Goal: Task Accomplishment & Management: Manage account settings

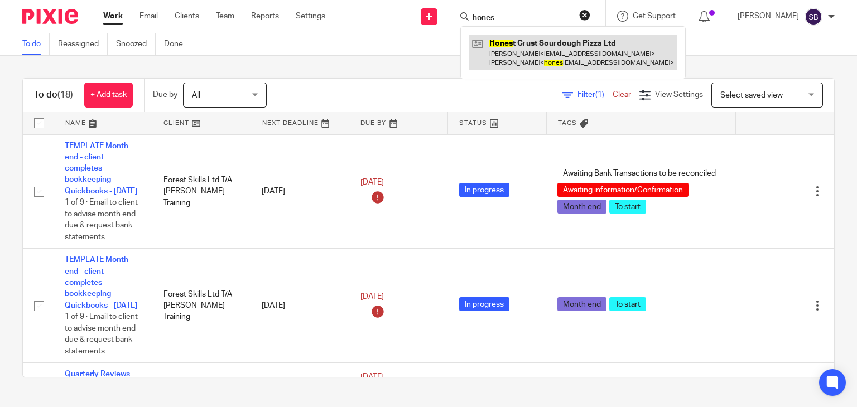
type input "hones"
click at [534, 49] on link at bounding box center [573, 52] width 208 height 35
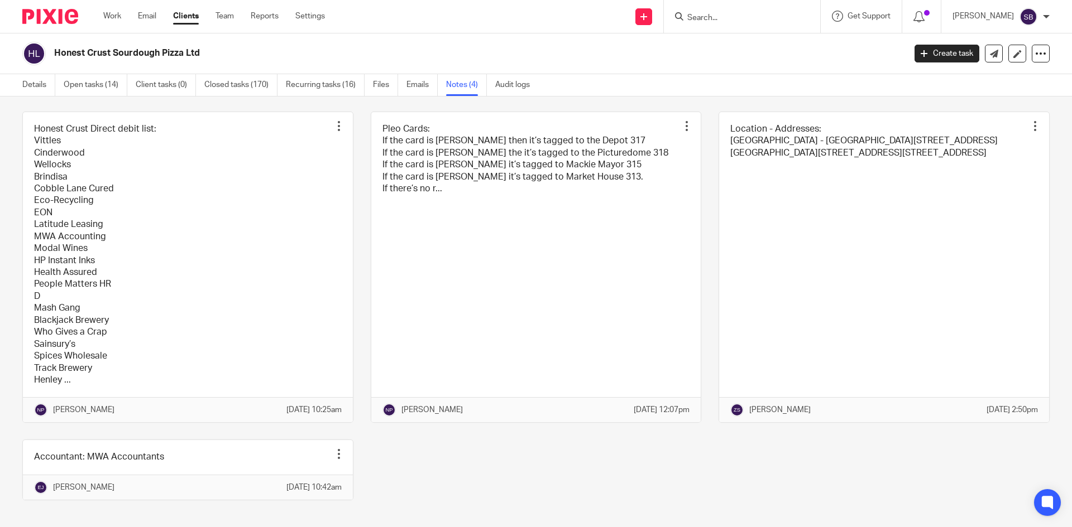
scroll to position [30, 0]
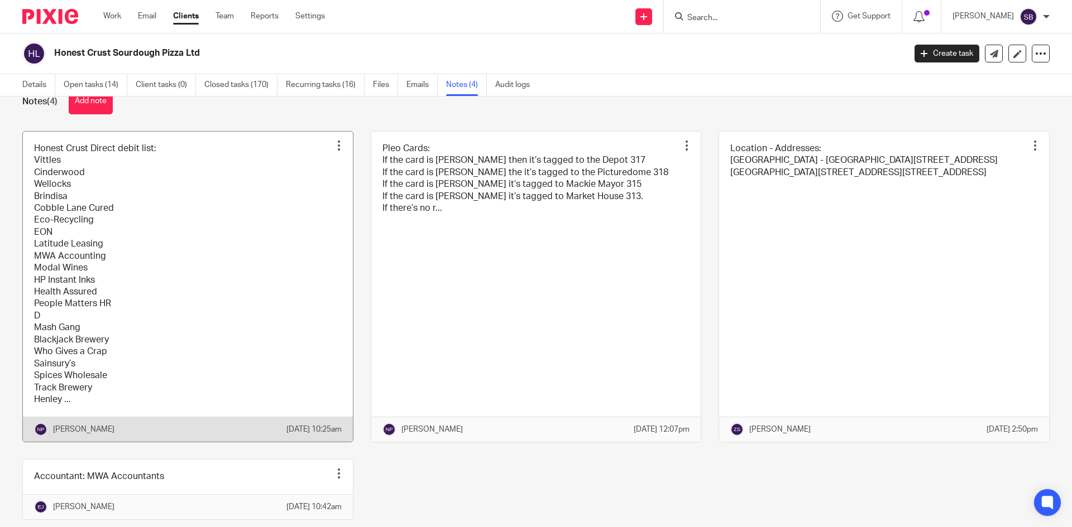
click at [334, 150] on div at bounding box center [338, 145] width 11 height 11
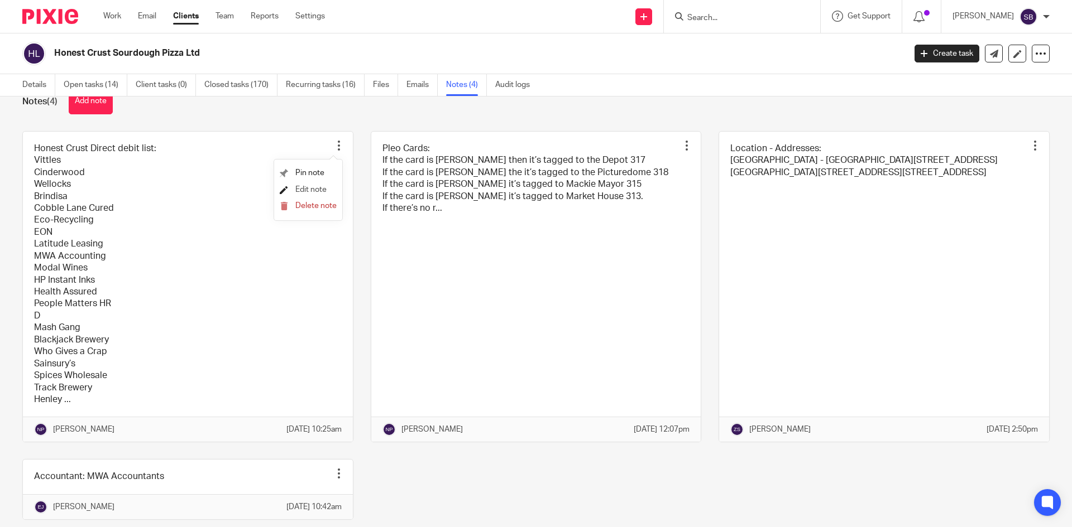
click at [308, 190] on span "Edit note" at bounding box center [310, 190] width 31 height 8
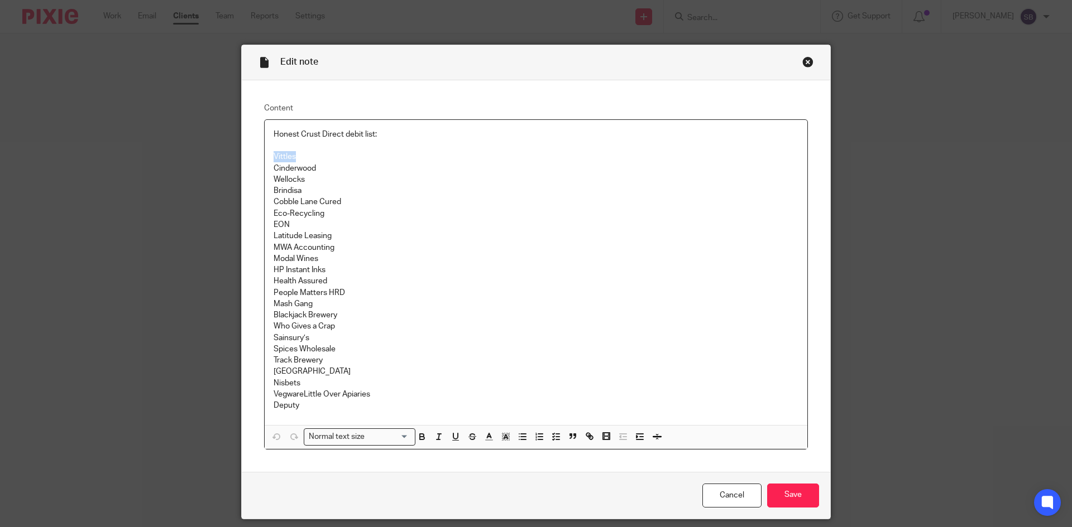
drag, startPoint x: 297, startPoint y: 156, endPoint x: 271, endPoint y: 157, distance: 26.8
click at [273, 157] on p "Vittles" at bounding box center [535, 156] width 525 height 11
copy p "Vittles"
click at [307, 405] on p "Deputy" at bounding box center [535, 405] width 525 height 11
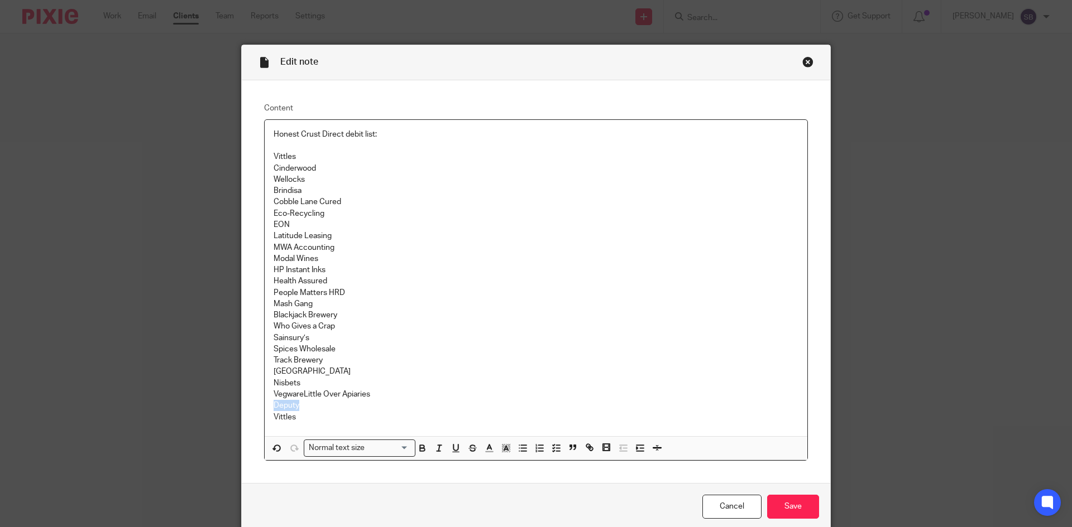
drag, startPoint x: 305, startPoint y: 409, endPoint x: 265, endPoint y: 410, distance: 40.2
click at [265, 410] on div "Honest Crust Direct debit list: Vittles Cinderwood Wellocks Brindisa Cobble Lan…" at bounding box center [536, 278] width 542 height 316
click at [315, 168] on p "Cinderwood" at bounding box center [535, 168] width 525 height 11
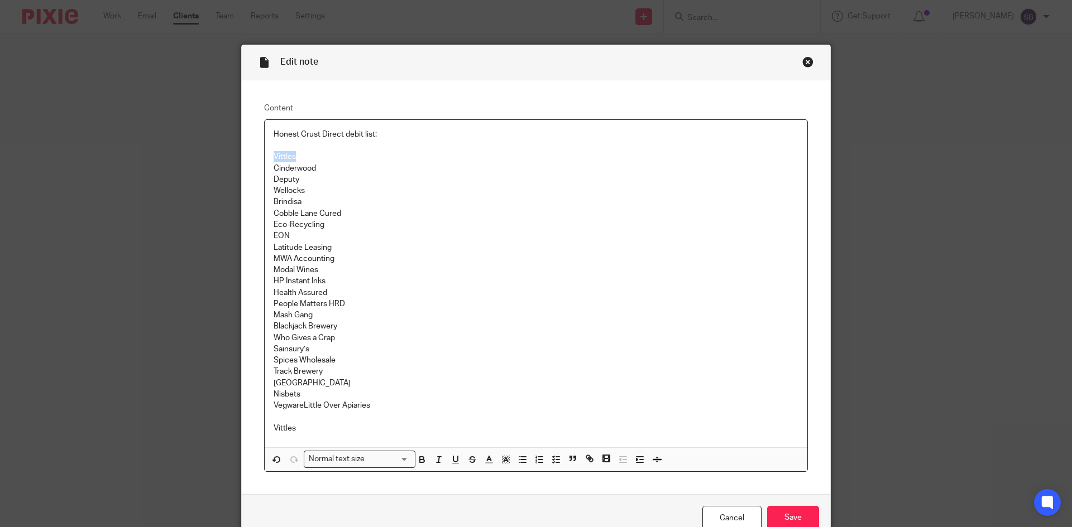
drag, startPoint x: 296, startPoint y: 157, endPoint x: 264, endPoint y: 155, distance: 31.9
click at [265, 155] on div "Honest Crust Direct debit list: Vittles Cinderwood Deputy Wellocks Brindisa Cob…" at bounding box center [536, 284] width 542 height 328
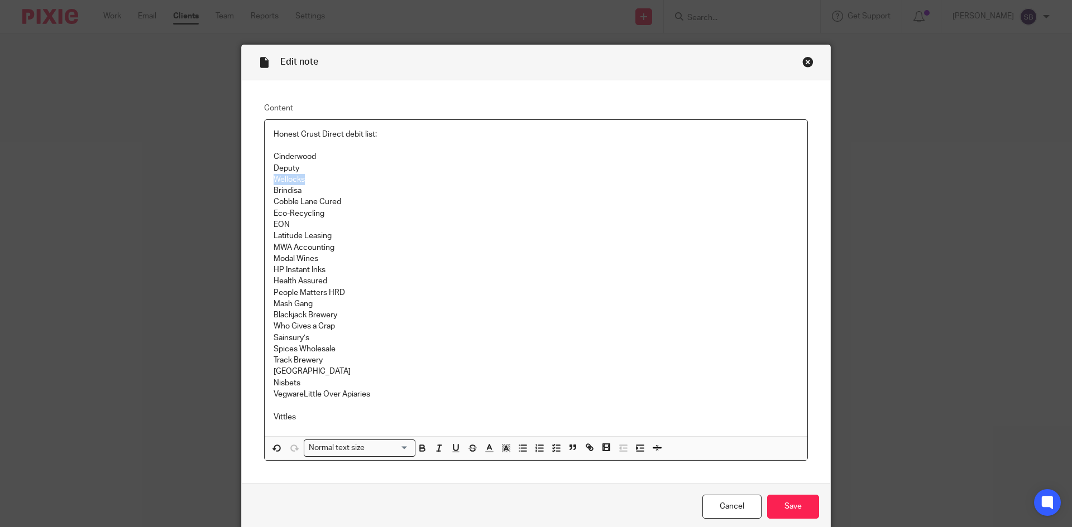
drag, startPoint x: 307, startPoint y: 177, endPoint x: 267, endPoint y: 181, distance: 40.4
click at [267, 181] on div "Honest Crust Direct debit list: Cinderwood Deputy Wellocks Brindisa Cobble Lane…" at bounding box center [536, 278] width 542 height 316
click at [311, 382] on p "Mash Gang Blackjack Brewery Who Gives a Crap Sainsury’s Spices Wholesale Track …" at bounding box center [535, 350] width 525 height 102
click at [301, 419] on p "Vittles" at bounding box center [535, 417] width 525 height 11
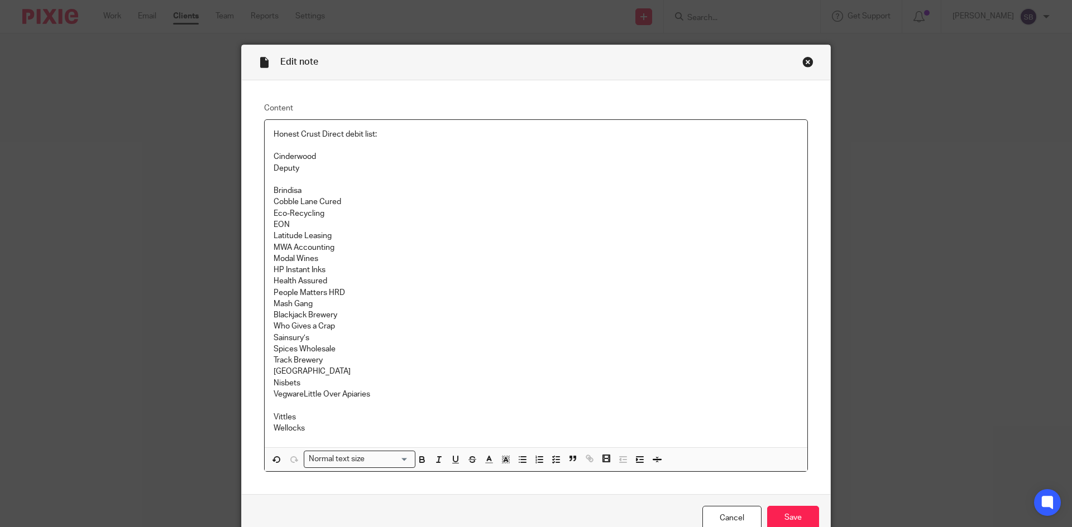
click at [291, 407] on p at bounding box center [535, 405] width 525 height 11
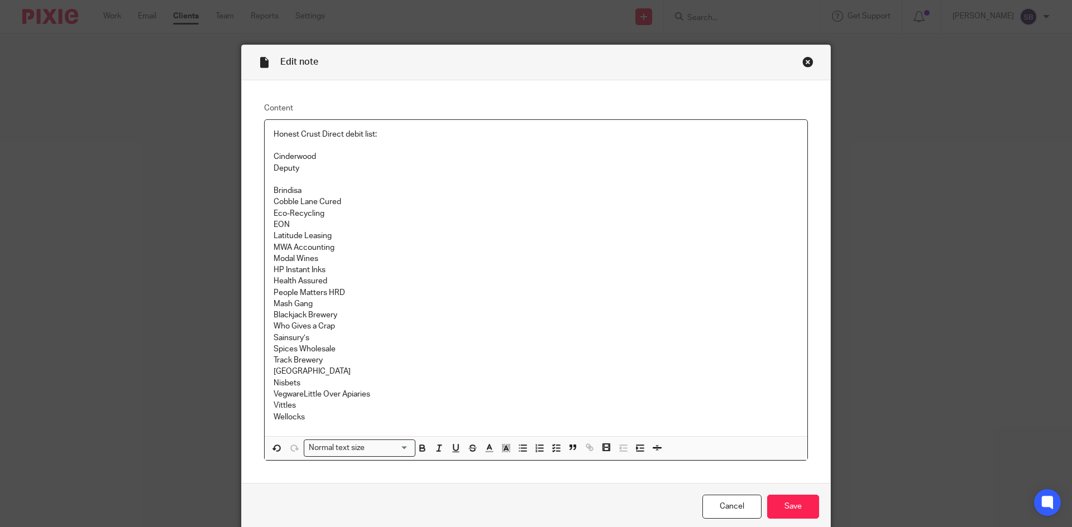
click at [286, 181] on p at bounding box center [535, 179] width 525 height 11
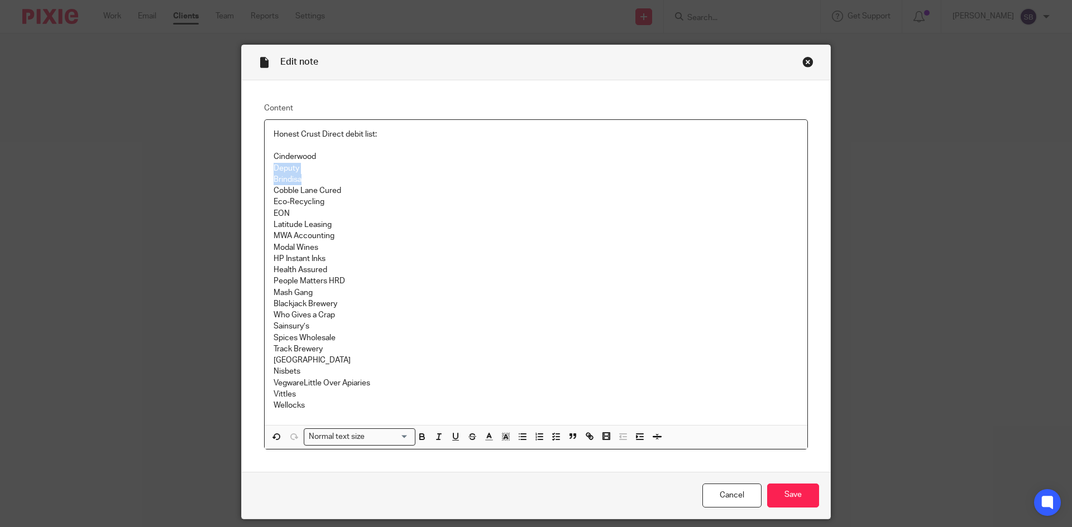
drag, startPoint x: 302, startPoint y: 179, endPoint x: 251, endPoint y: 173, distance: 51.6
click at [251, 173] on div "Content Honest Crust Direct debit list: Cinderwood Deputy Brindisa Cobble Lane …" at bounding box center [536, 276] width 588 height 392
click at [251, 175] on div "Content Honest Crust Direct debit list: Cinderwood Deputy Brindisa Cobble Lane …" at bounding box center [536, 276] width 588 height 392
drag, startPoint x: 299, startPoint y: 180, endPoint x: 267, endPoint y: 181, distance: 31.8
click at [267, 181] on div "Honest Crust Direct debit list: Cinderwood Deputy Brindisa Cobble Lane Cured Ec…" at bounding box center [536, 272] width 542 height 305
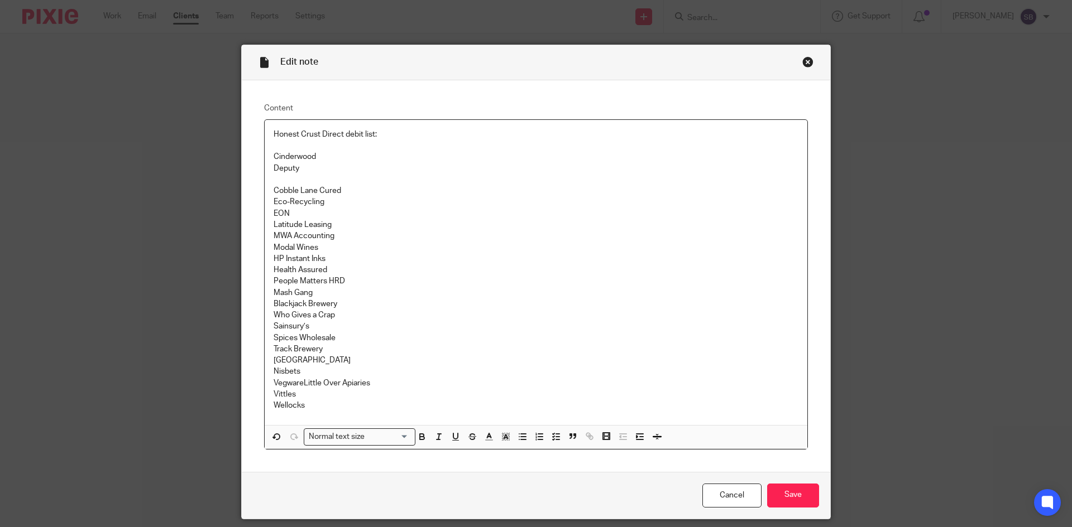
click at [273, 153] on p "Cinderwood" at bounding box center [535, 156] width 525 height 11
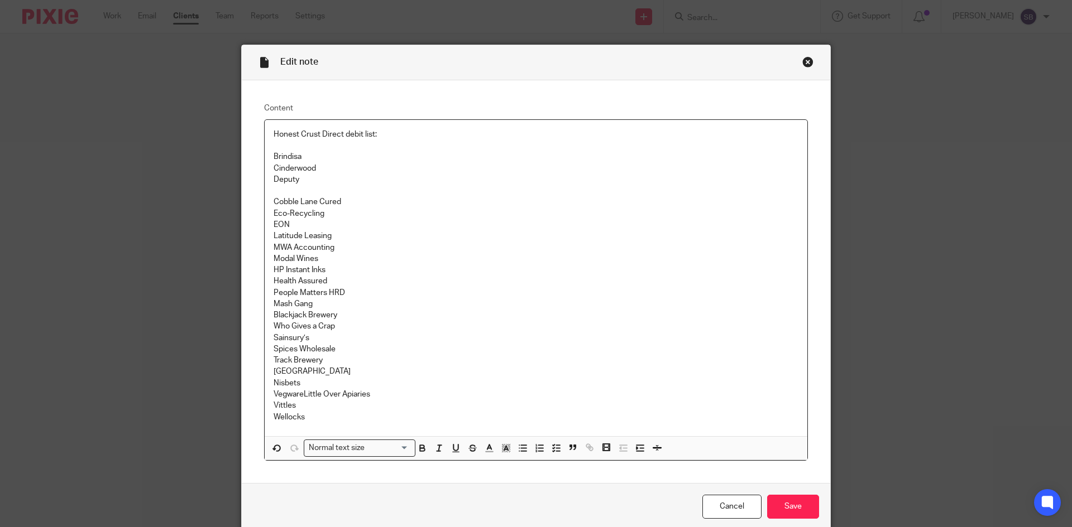
click at [281, 191] on p at bounding box center [535, 190] width 525 height 11
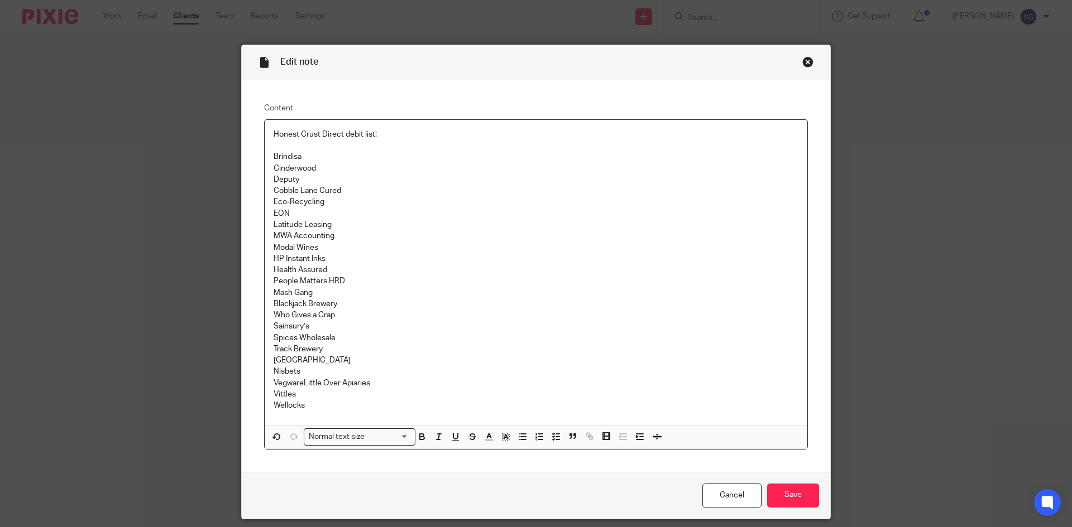
click at [332, 191] on p "Cobble Lane Cured" at bounding box center [535, 190] width 525 height 11
drag, startPoint x: 337, startPoint y: 190, endPoint x: 270, endPoint y: 189, distance: 66.4
click at [273, 189] on p "Cobble Lane Cured" at bounding box center [535, 190] width 525 height 11
click at [315, 169] on p "Cinderwood" at bounding box center [535, 168] width 525 height 11
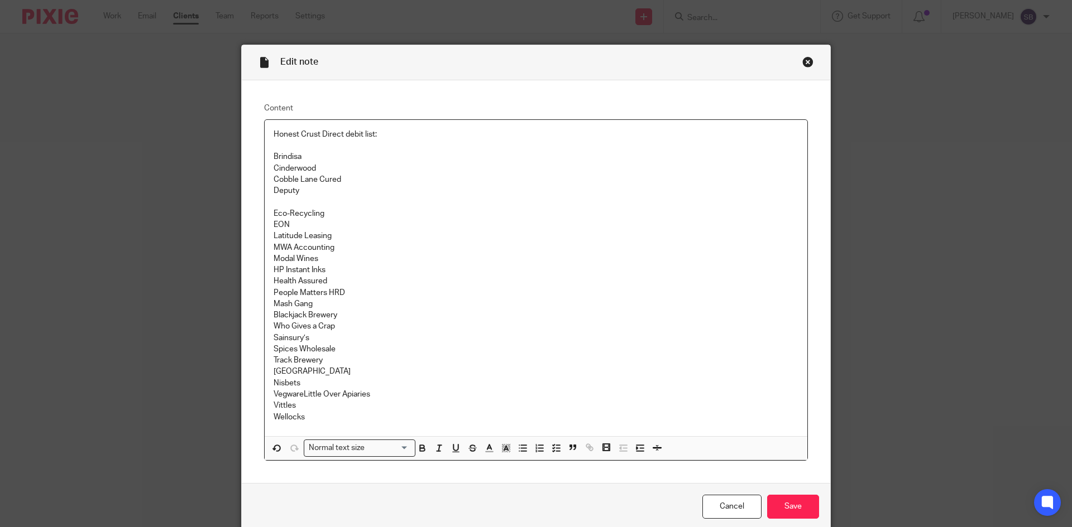
click at [290, 199] on p at bounding box center [535, 201] width 525 height 11
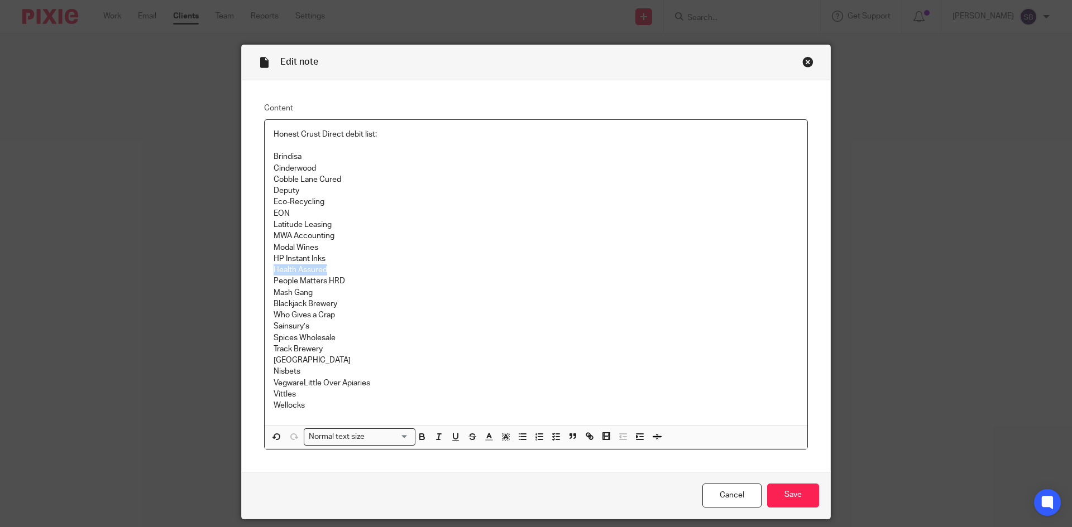
drag, startPoint x: 328, startPoint y: 270, endPoint x: 268, endPoint y: 272, distance: 59.8
click at [268, 272] on div "Honest Crust Direct debit list: Brindisa Cinderwood Cobble Lane Cured Deputy Ec…" at bounding box center [536, 272] width 542 height 305
click at [291, 213] on p "EON" at bounding box center [535, 213] width 525 height 11
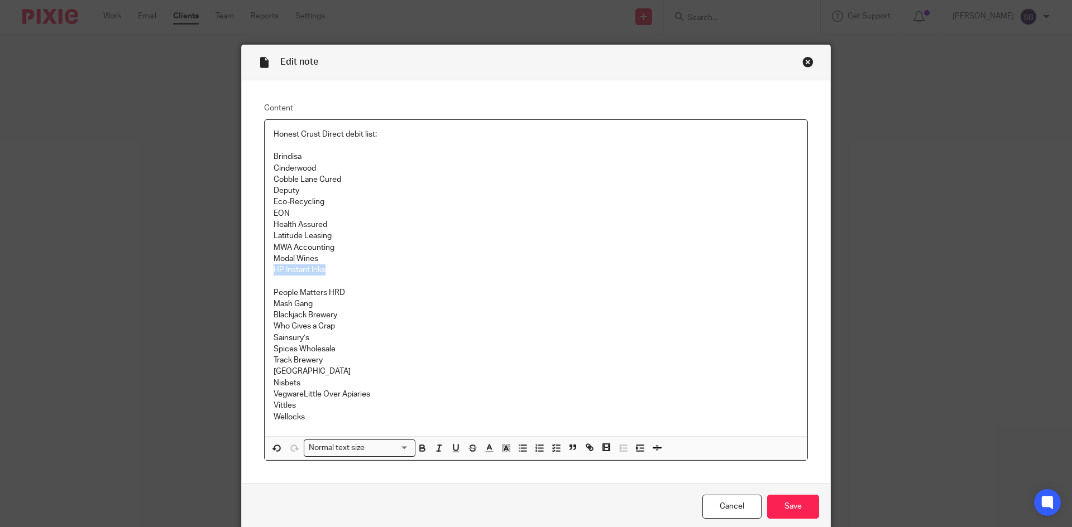
drag, startPoint x: 321, startPoint y: 268, endPoint x: 268, endPoint y: 275, distance: 52.9
click at [268, 275] on div "Honest Crust Direct debit list: Brindisa Cinderwood Cobble Lane Cured Deputy Ec…" at bounding box center [536, 278] width 542 height 316
click at [325, 224] on p "Health Assured" at bounding box center [535, 224] width 525 height 11
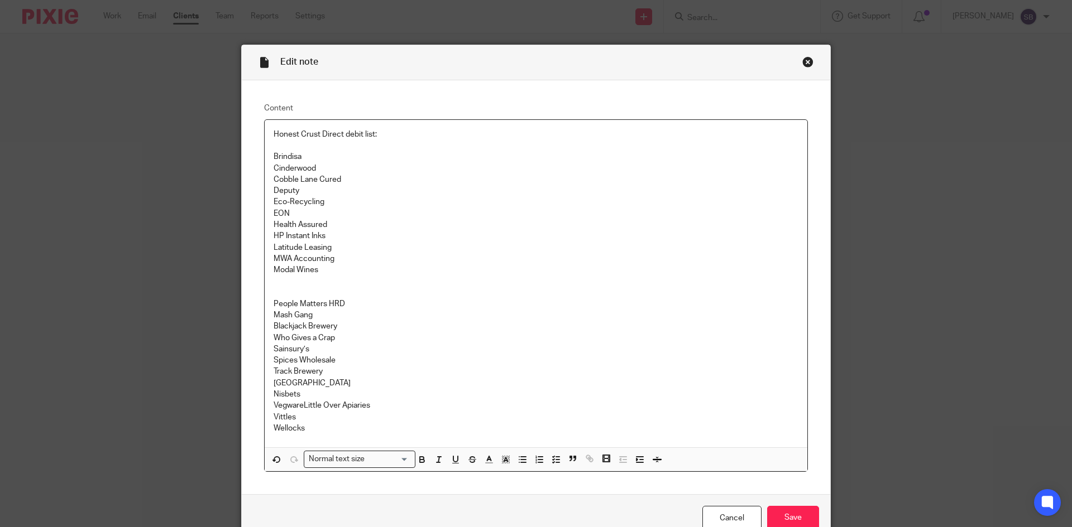
click at [292, 297] on p "Modal Wines People Matters HR D" at bounding box center [535, 287] width 525 height 45
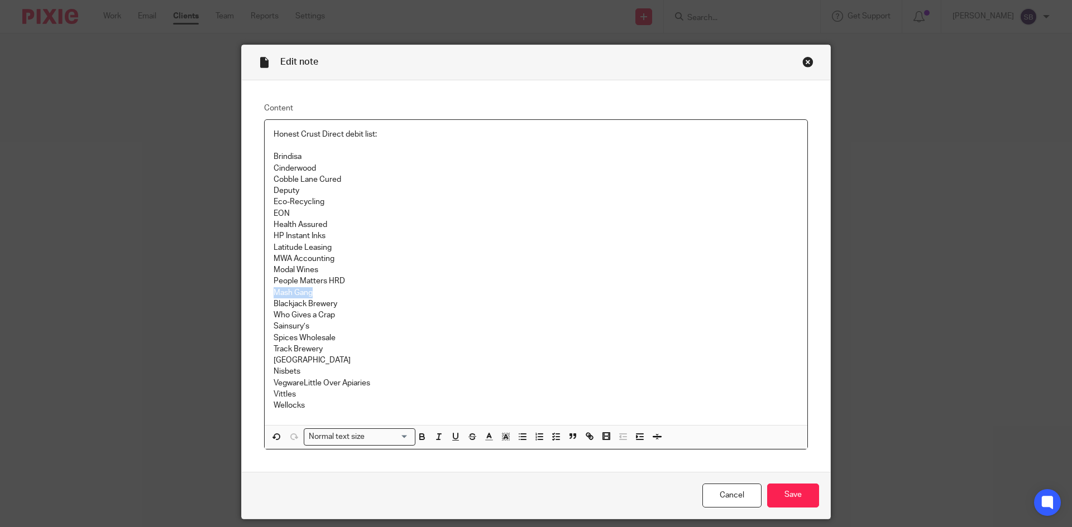
drag, startPoint x: 314, startPoint y: 292, endPoint x: 272, endPoint y: 296, distance: 41.5
click at [273, 296] on p "Mash Gang Blackjack Brewery Who Gives a Crap Sainsury’s Spices Wholesale Track …" at bounding box center [535, 338] width 525 height 102
click at [332, 242] on p "Latitude Leasing" at bounding box center [535, 247] width 525 height 11
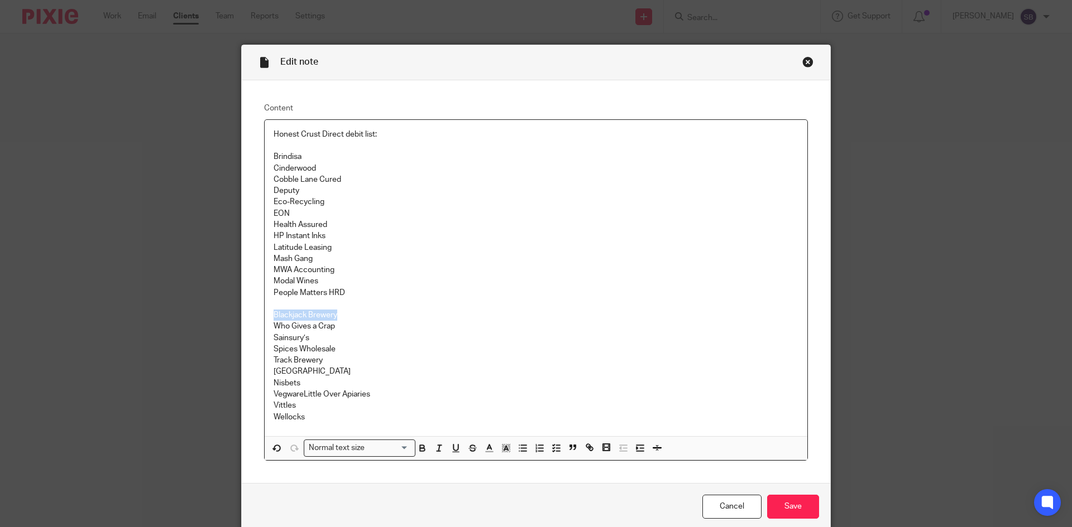
drag, startPoint x: 332, startPoint y: 311, endPoint x: 270, endPoint y: 320, distance: 62.5
click at [273, 320] on p "Blackjack Brewery Who Gives a Crap Sainsury’s Spices Wholesale Track Brewery He…" at bounding box center [535, 350] width 525 height 102
click at [268, 156] on div "Honest Crust Direct debit list: Brindisa Cinderwood Cobble Lane Cured Deputy Ec…" at bounding box center [536, 278] width 542 height 316
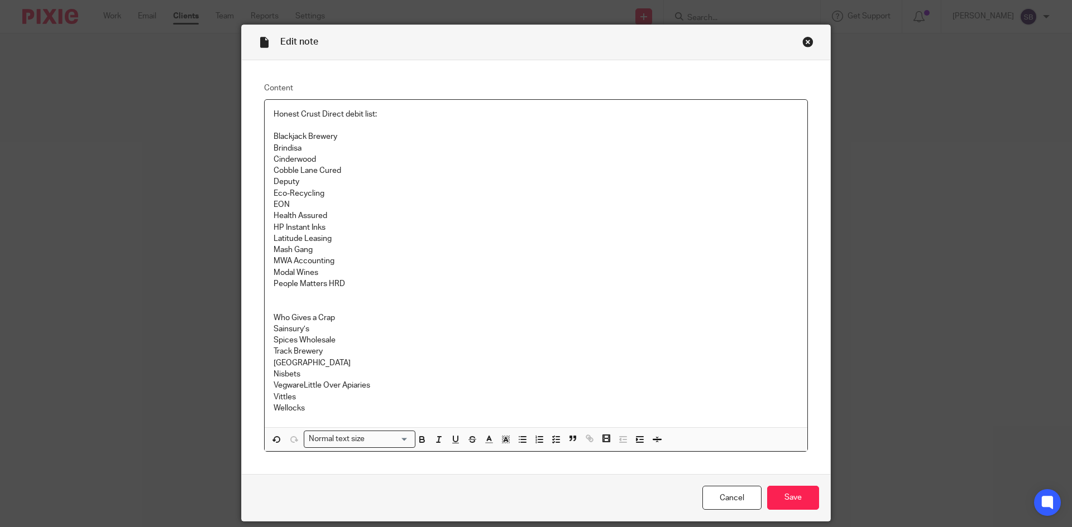
scroll to position [56, 0]
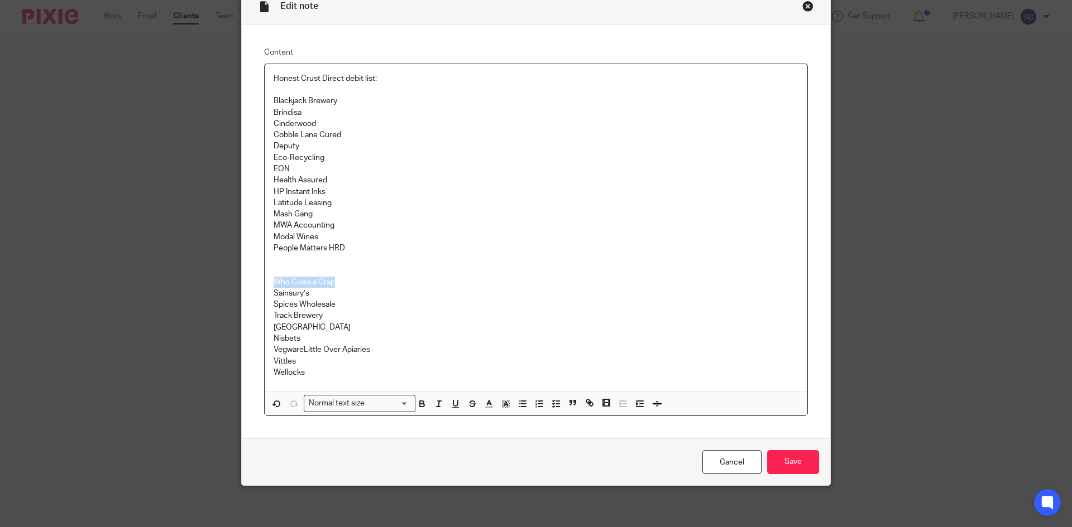
drag, startPoint x: 330, startPoint y: 283, endPoint x: 270, endPoint y: 284, distance: 60.3
click at [273, 284] on p "Who Gives a Crap Sainsury’s Spices Wholesale Track Brewery Henley Bridge Nisbet…" at bounding box center [535, 305] width 525 height 102
click at [309, 373] on p "Wellocks" at bounding box center [535, 372] width 525 height 11
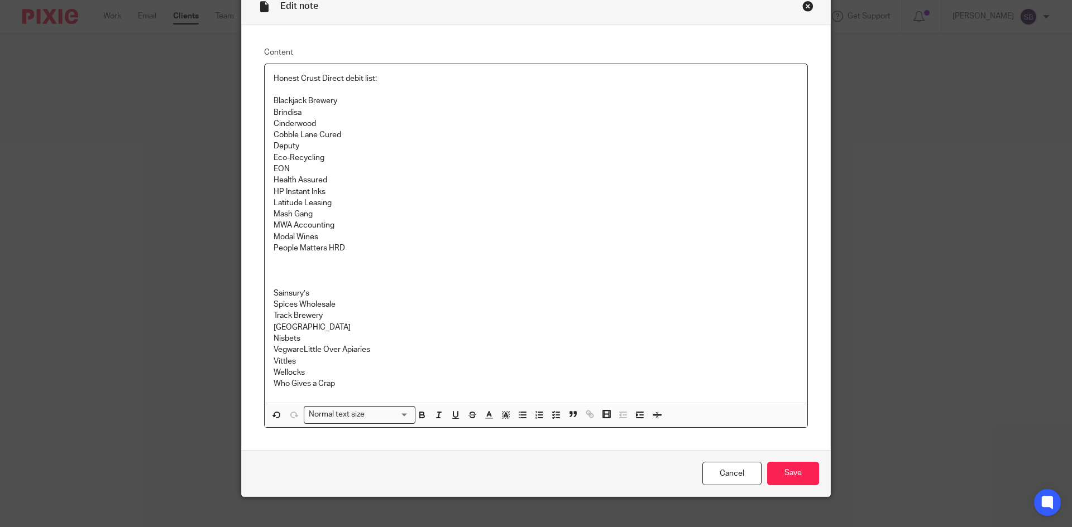
click at [273, 290] on p "Sainsury’s Spices Wholesale Track Brewery Henley Bridge Nisbets Vegware Little …" at bounding box center [535, 305] width 525 height 102
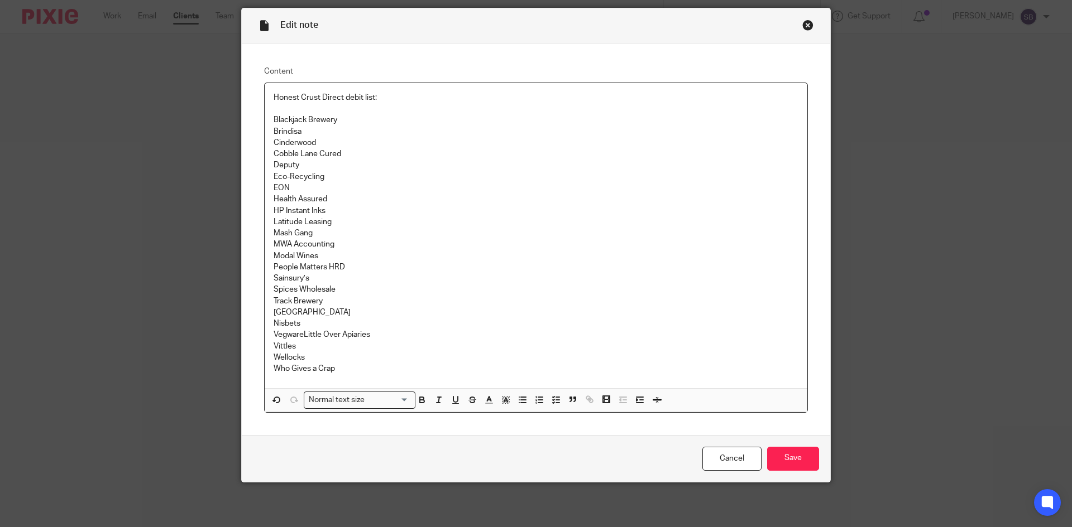
scroll to position [37, 0]
drag, startPoint x: 318, startPoint y: 310, endPoint x: 271, endPoint y: 315, distance: 46.6
click at [273, 315] on p "Sainsury’s Spices Wholesale Track Brewery Henley Bridge Nisbets Vegware Little …" at bounding box center [535, 307] width 525 height 68
click at [325, 196] on p "Health Assured" at bounding box center [535, 199] width 525 height 11
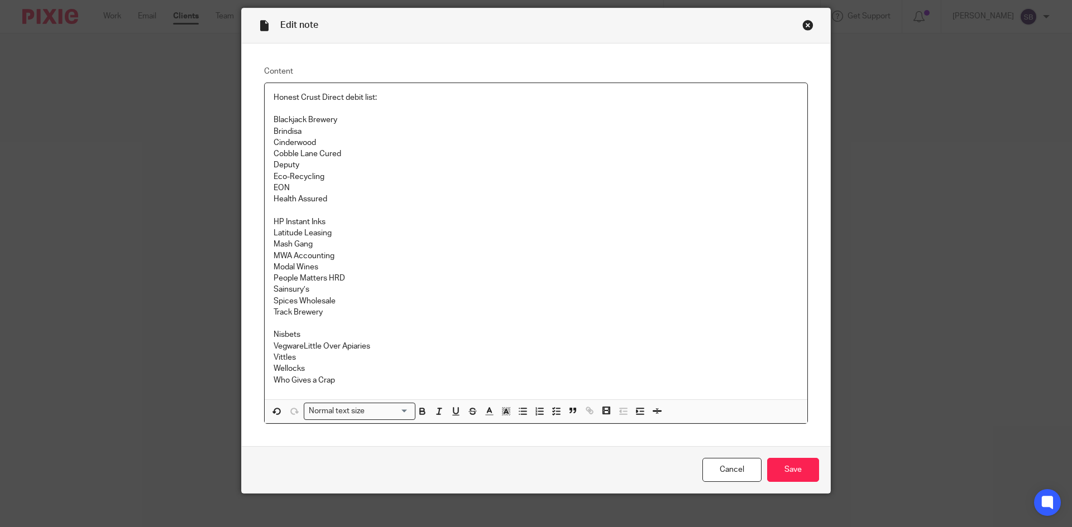
scroll to position [48, 0]
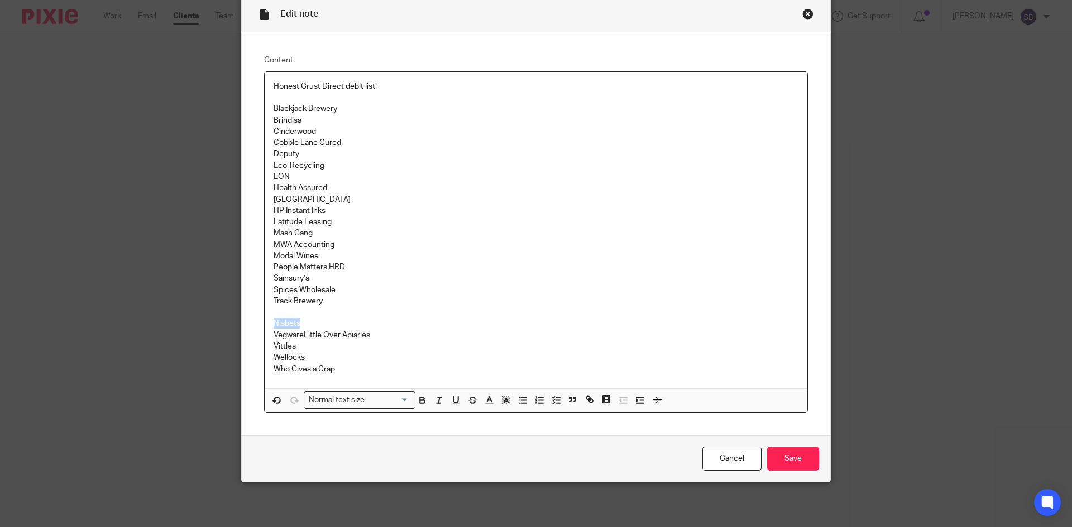
drag, startPoint x: 299, startPoint y: 323, endPoint x: 270, endPoint y: 324, distance: 29.1
click at [273, 324] on p "Sainsury’s Spices Wholesale Track Brewery Nisbets Vegware Little Over Apiaries" at bounding box center [535, 307] width 525 height 68
click at [321, 258] on p "Modal Wines People Matters HR D" at bounding box center [535, 262] width 525 height 23
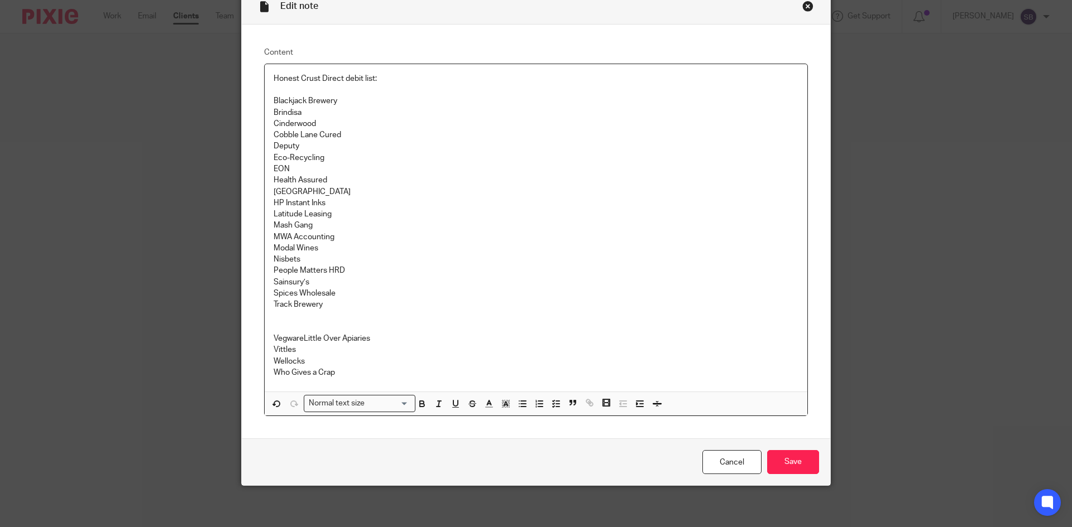
click at [296, 328] on p "Sainsury’s Spices Wholesale Track Brewery Vegware Little Over Apiaries" at bounding box center [535, 311] width 525 height 68
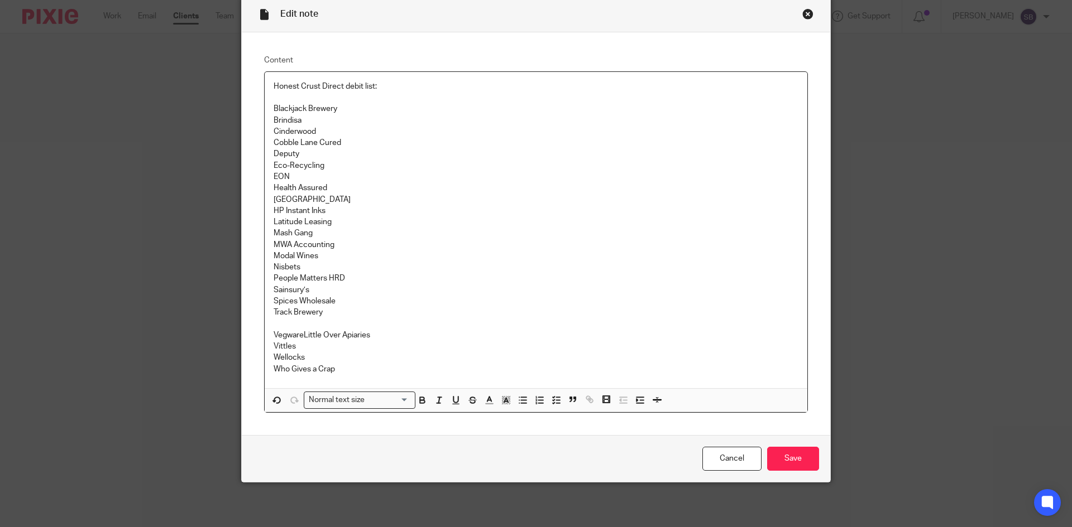
scroll to position [37, 0]
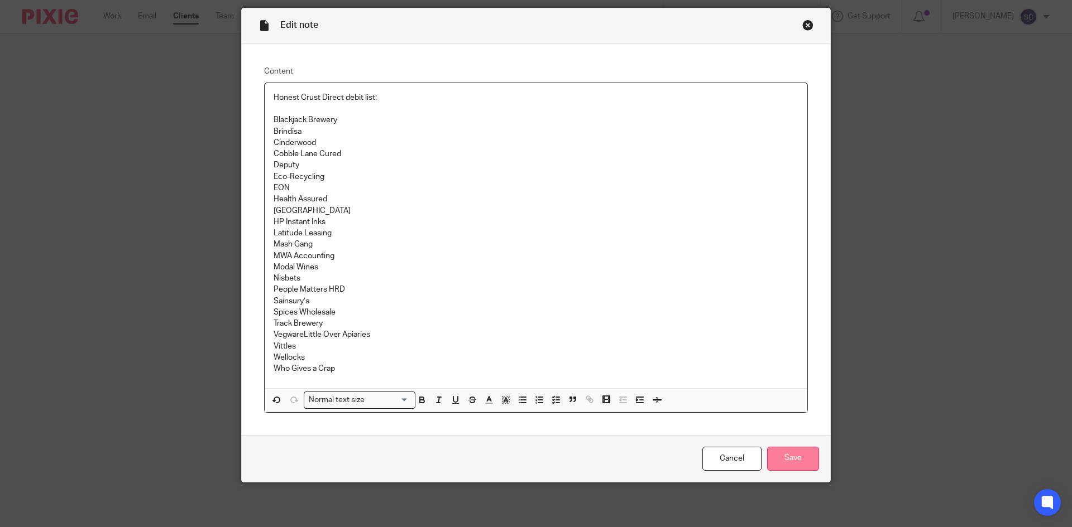
click at [787, 453] on input "Save" at bounding box center [793, 459] width 52 height 24
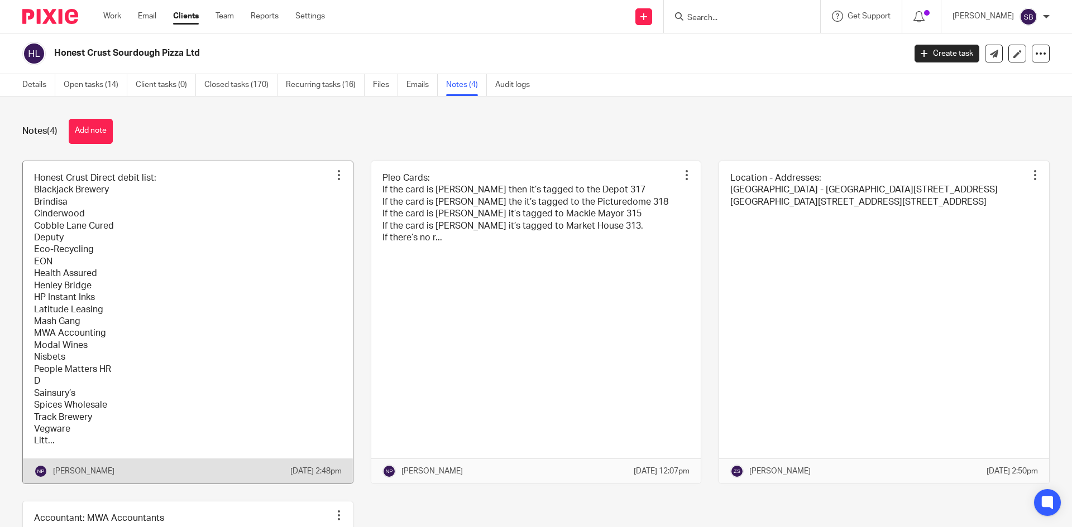
click at [334, 177] on div at bounding box center [338, 175] width 11 height 11
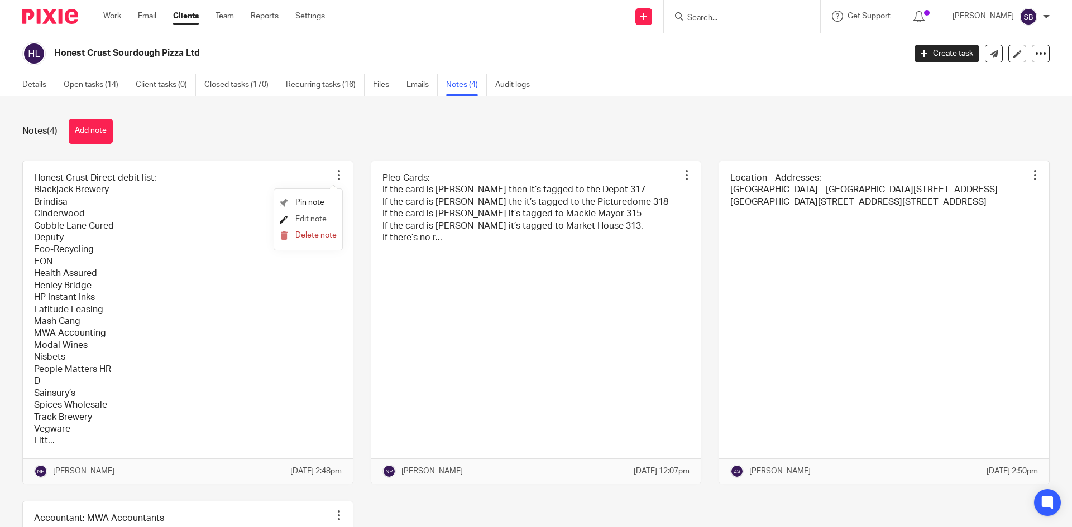
click at [310, 219] on span "Edit note" at bounding box center [310, 219] width 31 height 8
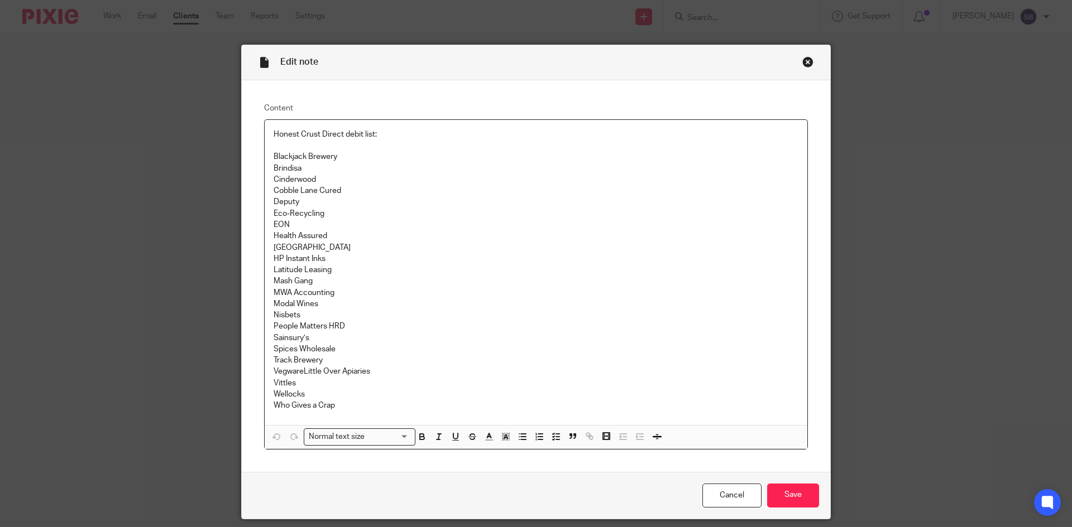
scroll to position [37, 0]
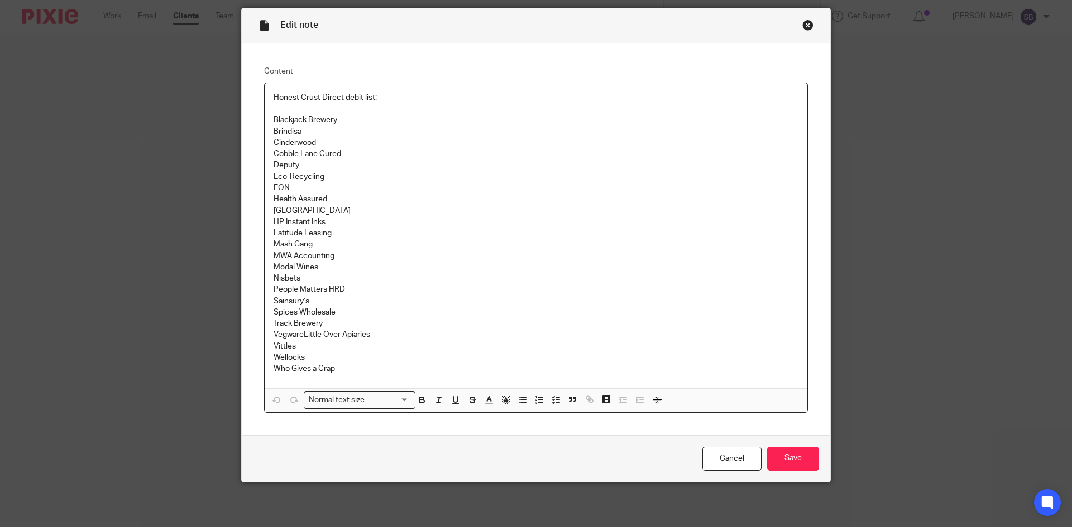
click at [300, 333] on p "Sainsury’s Spices Wholesale Track Brewery Vegware Little Over Apiaries" at bounding box center [535, 318] width 525 height 45
drag, startPoint x: 363, startPoint y: 334, endPoint x: 300, endPoint y: 333, distance: 62.5
click at [300, 333] on p "Sainsury’s Spices Wholesale Track Brewery Vegware Little Over Apiaries" at bounding box center [535, 318] width 525 height 45
click at [329, 232] on p "Latitude Leasing" at bounding box center [535, 233] width 525 height 11
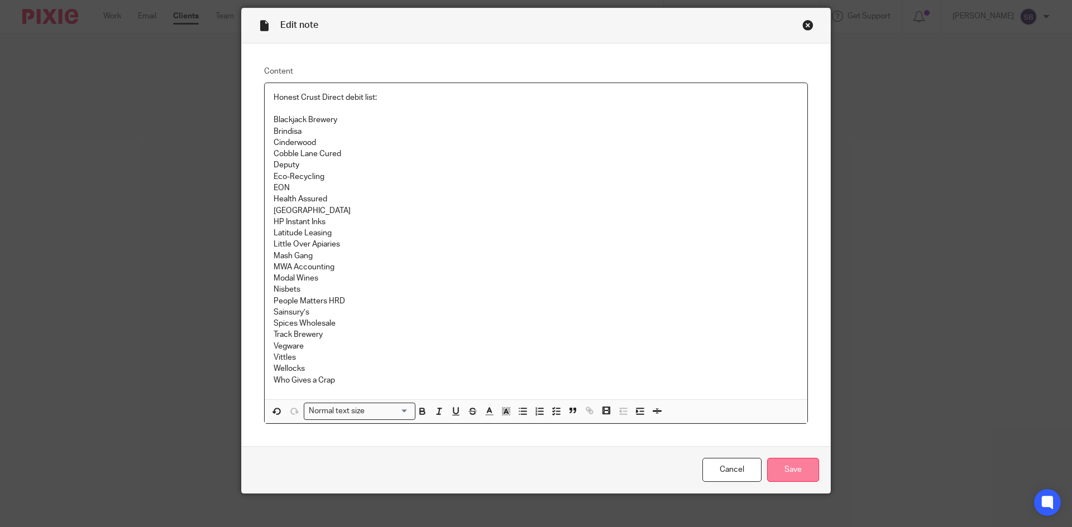
click at [798, 473] on input "Save" at bounding box center [793, 470] width 52 height 24
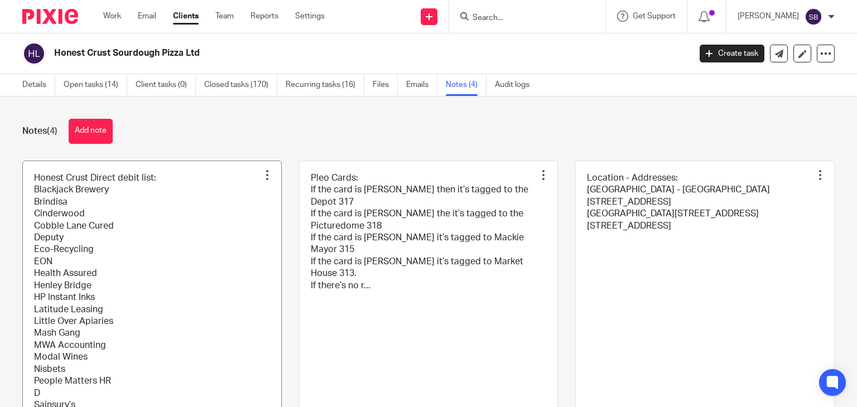
click at [262, 174] on div at bounding box center [267, 175] width 11 height 11
click at [247, 215] on span "Edit note" at bounding box center [239, 219] width 31 height 8
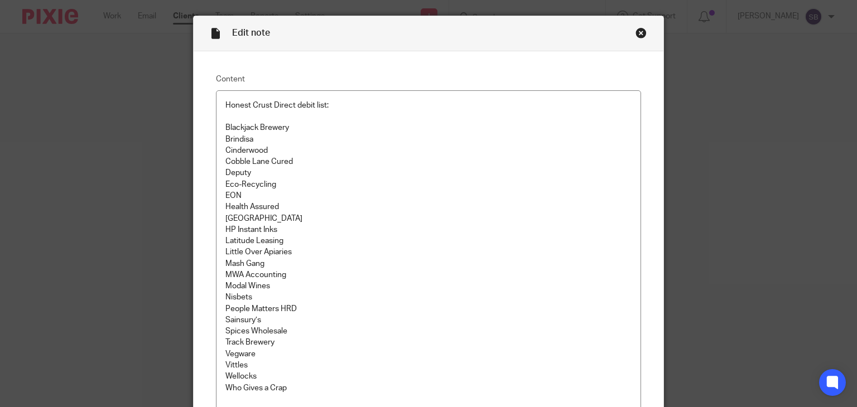
scroll to position [56, 0]
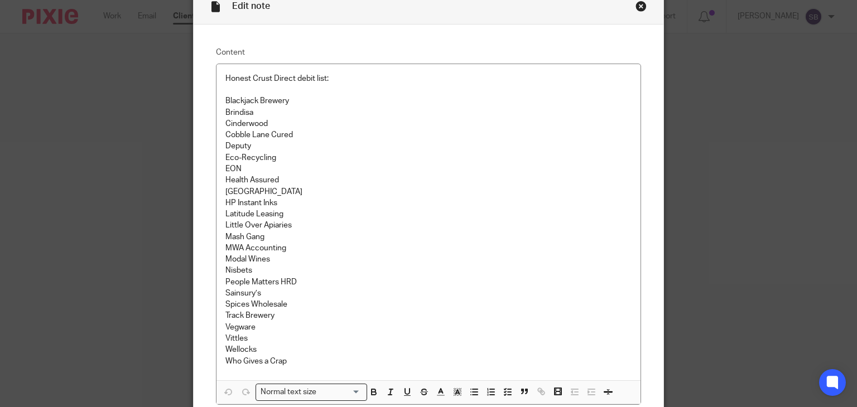
click at [636, 7] on div "Close this dialog window" at bounding box center [641, 6] width 11 height 11
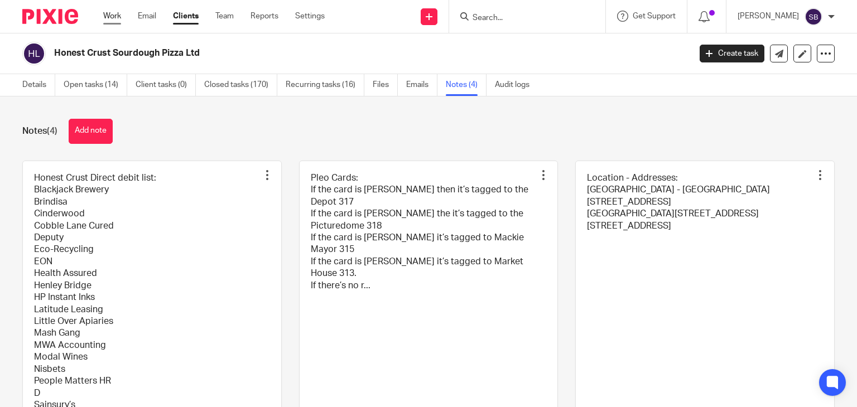
click at [117, 22] on link "Work" at bounding box center [112, 16] width 18 height 11
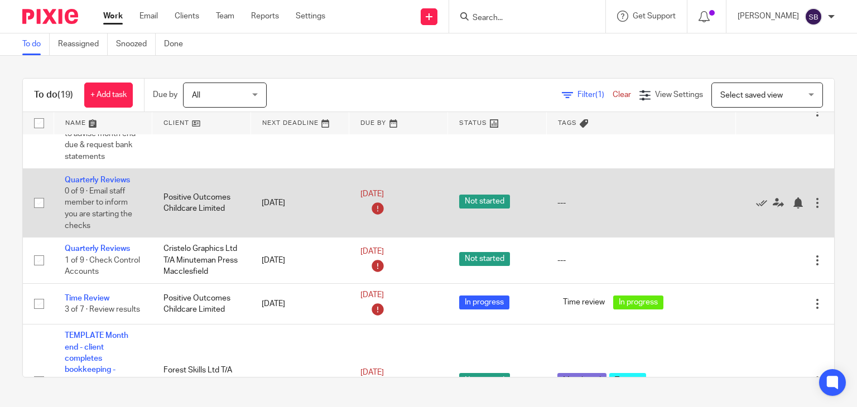
scroll to position [391, 0]
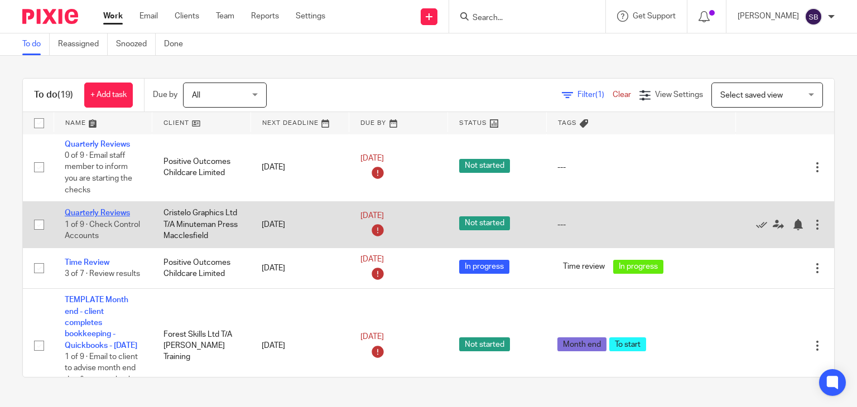
click at [85, 217] on link "Quarterly Reviews" at bounding box center [97, 213] width 65 height 8
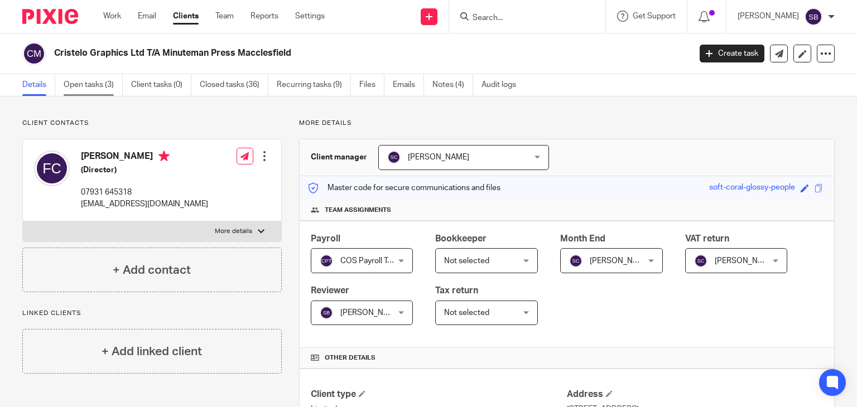
click at [101, 85] on link "Open tasks (3)" at bounding box center [93, 85] width 59 height 22
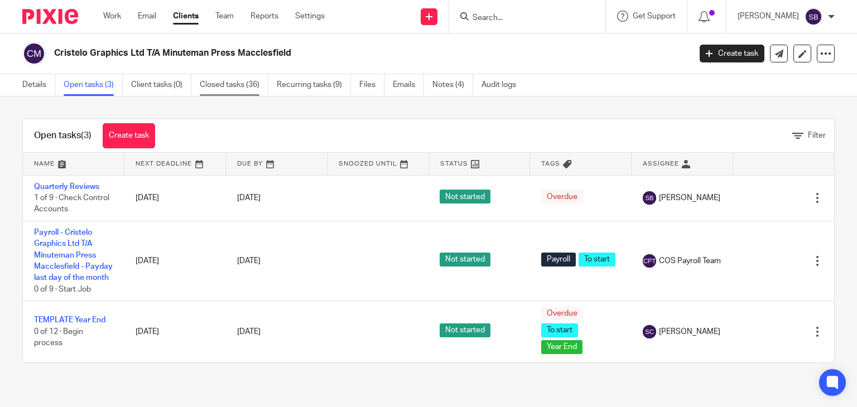
click at [242, 88] on link "Closed tasks (36)" at bounding box center [234, 85] width 69 height 22
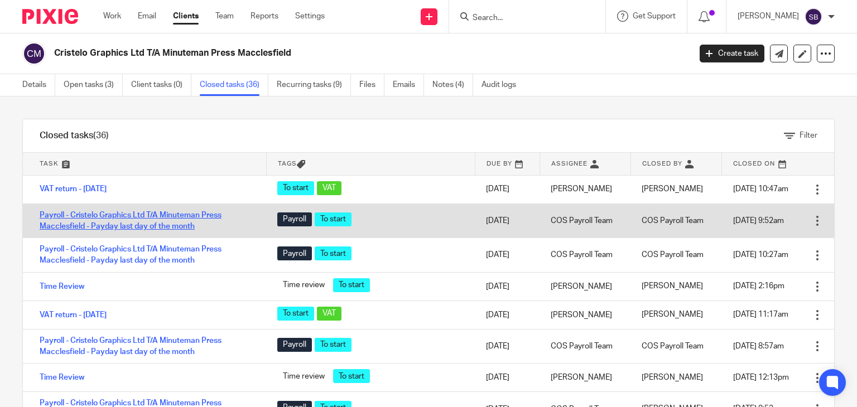
click at [165, 222] on link "Payroll - Cristelo Graphics Ltd T/A Minuteman Press Macclesfield - Payday last …" at bounding box center [131, 221] width 182 height 19
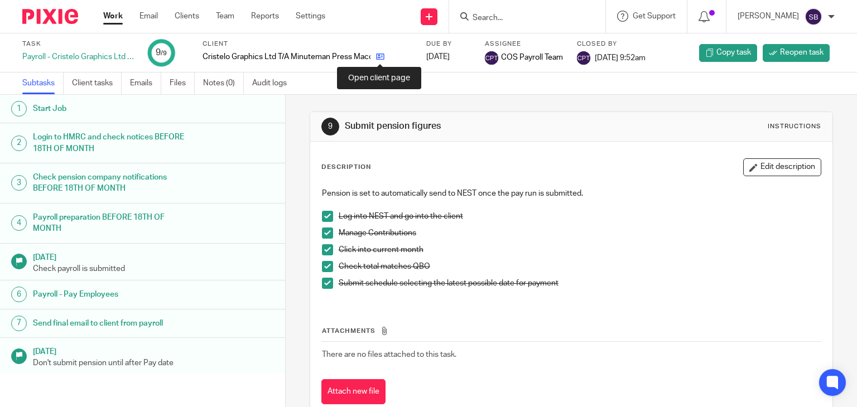
click at [382, 60] on icon at bounding box center [380, 56] width 8 height 8
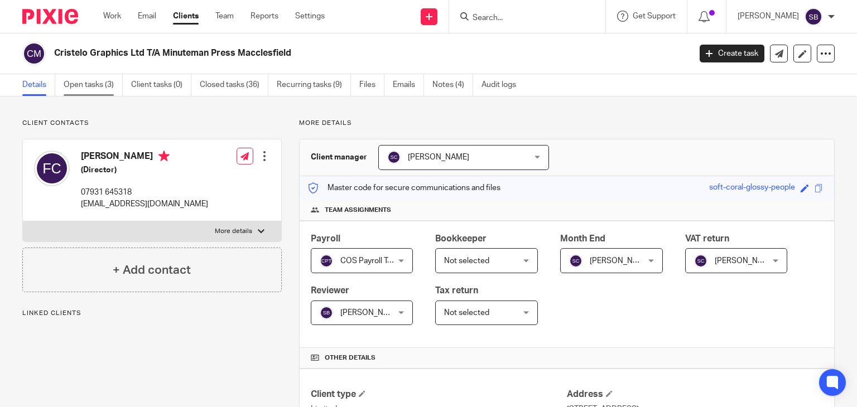
click at [89, 91] on link "Open tasks (3)" at bounding box center [93, 85] width 59 height 22
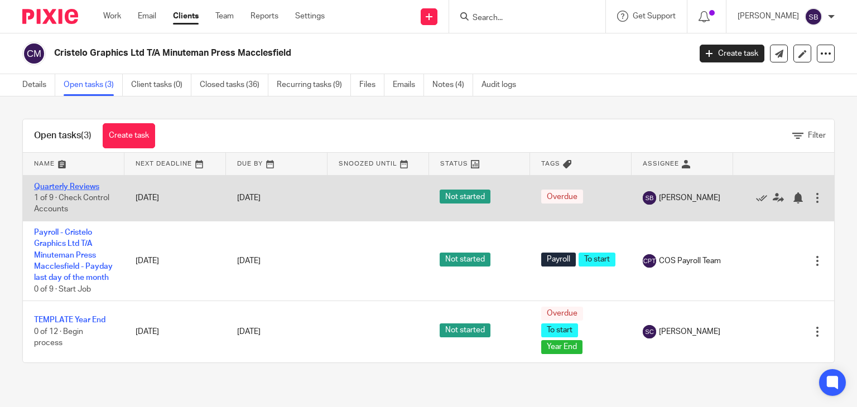
click at [87, 186] on link "Quarterly Reviews" at bounding box center [66, 187] width 65 height 8
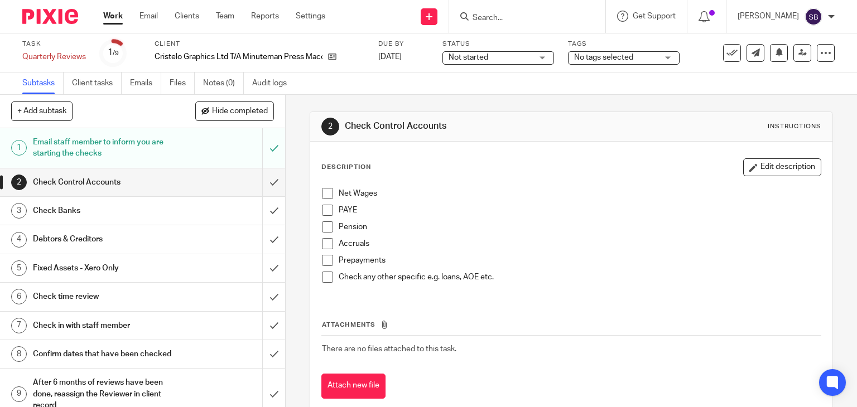
click at [325, 247] on span at bounding box center [327, 243] width 11 height 11
click at [326, 258] on span at bounding box center [327, 260] width 11 height 11
click at [322, 278] on span at bounding box center [327, 277] width 11 height 11
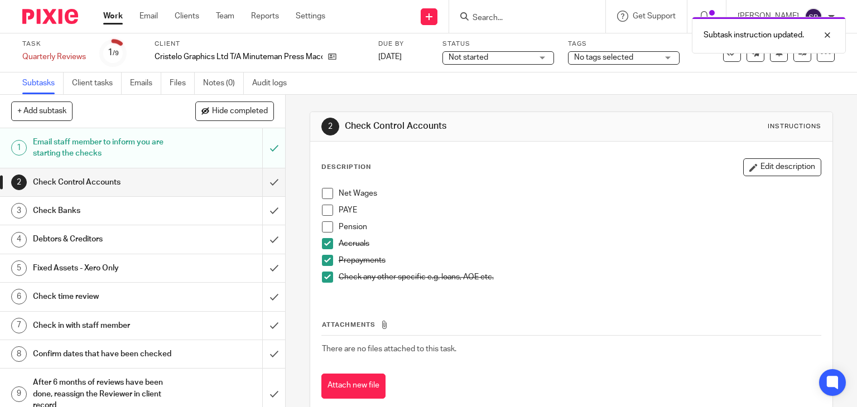
click at [171, 208] on div "Check Banks" at bounding box center [142, 211] width 218 height 17
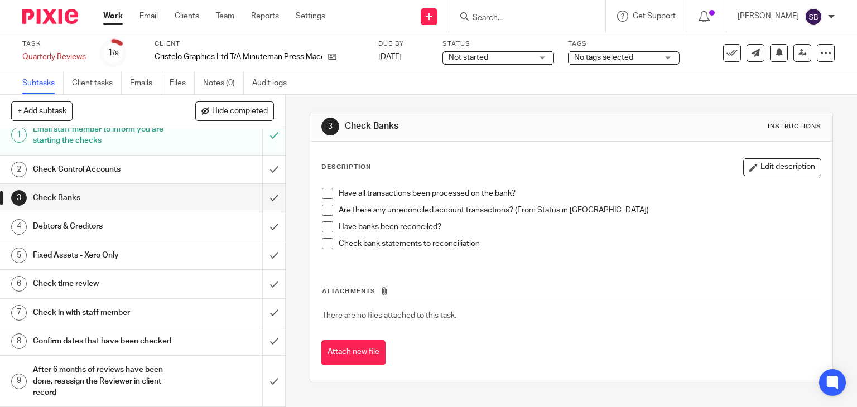
scroll to position [23, 0]
click at [122, 305] on h1 "Check in with staff member" at bounding box center [106, 313] width 146 height 17
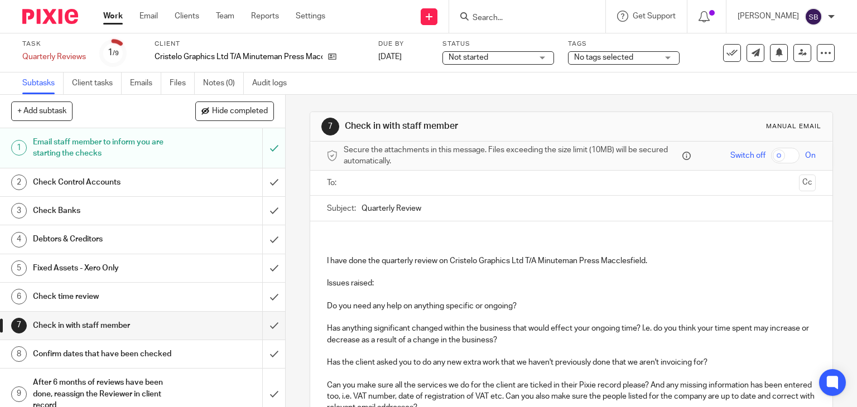
click at [380, 180] on input "text" at bounding box center [571, 183] width 447 height 13
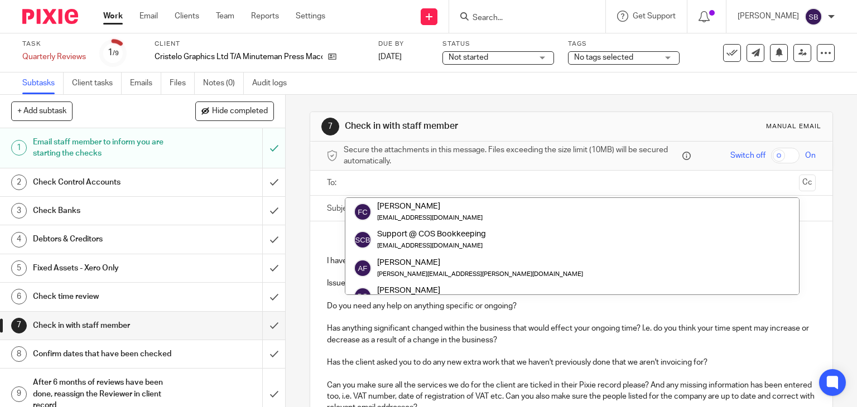
click at [326, 230] on div "I have done the quarterly review on Cristelo Graphics Ltd T/A Minuteman Press M…" at bounding box center [571, 333] width 523 height 223
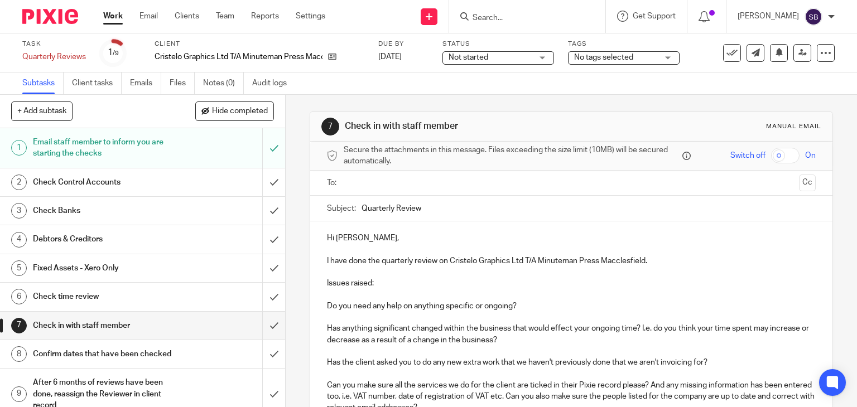
scroll to position [56, 0]
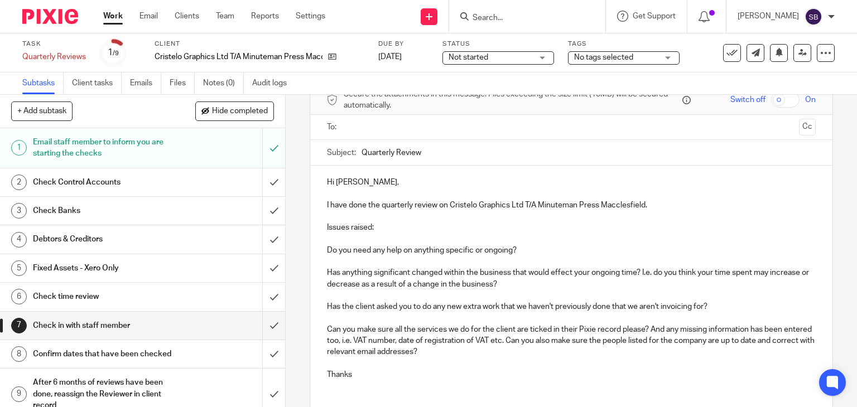
click at [388, 228] on p "Issues raised:" at bounding box center [571, 227] width 489 height 11
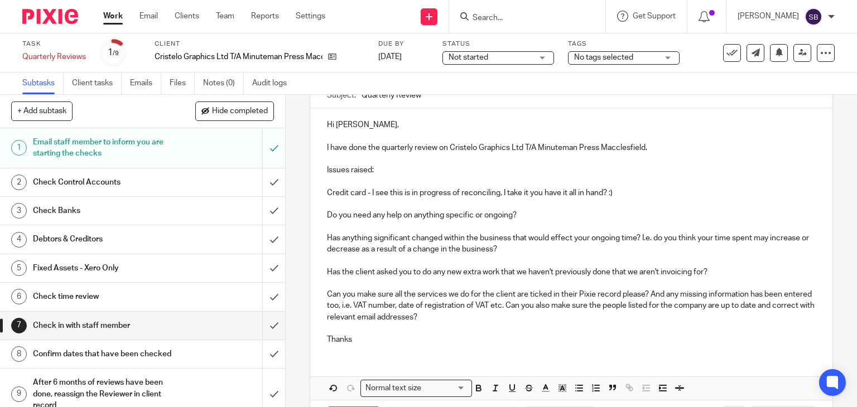
scroll to position [159, 0]
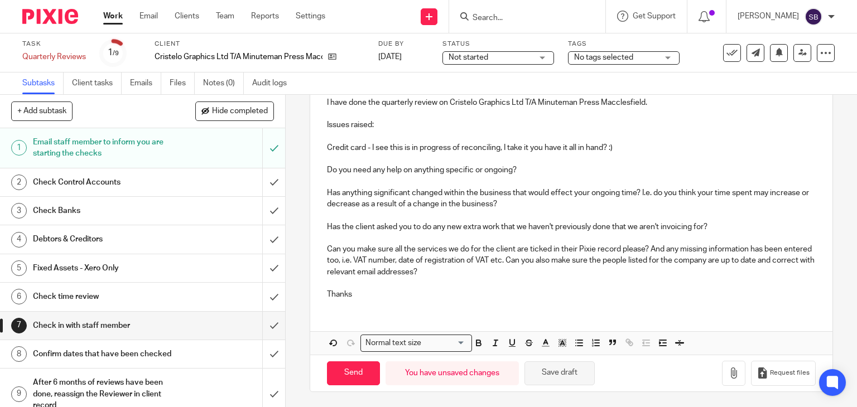
click at [551, 371] on button "Save draft" at bounding box center [560, 374] width 70 height 24
click at [556, 376] on button "Save draft" at bounding box center [560, 374] width 70 height 24
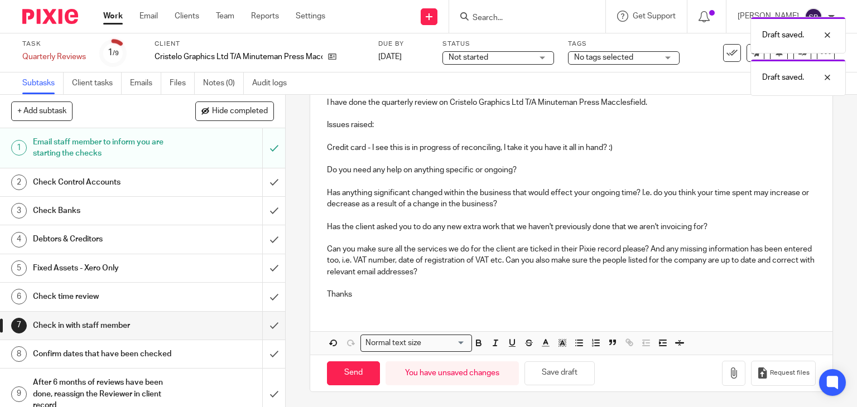
click at [176, 181] on div "Check Control Accounts" at bounding box center [142, 182] width 218 height 17
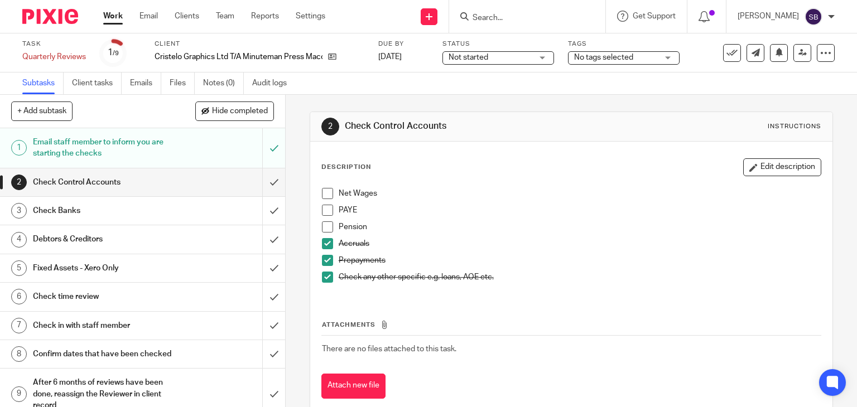
click at [116, 217] on h1 "Check Banks" at bounding box center [106, 211] width 146 height 17
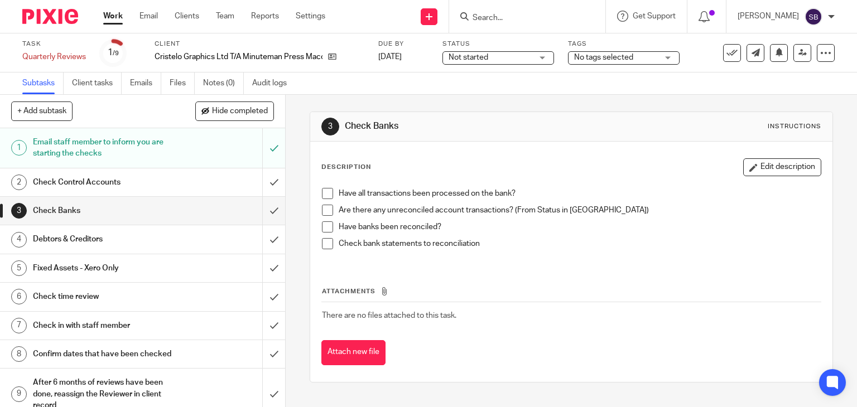
click at [324, 195] on span at bounding box center [327, 193] width 11 height 11
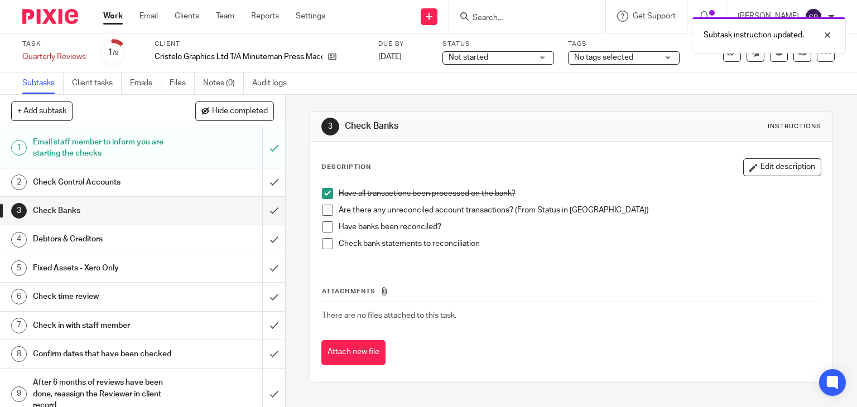
click at [327, 213] on span at bounding box center [327, 210] width 11 height 11
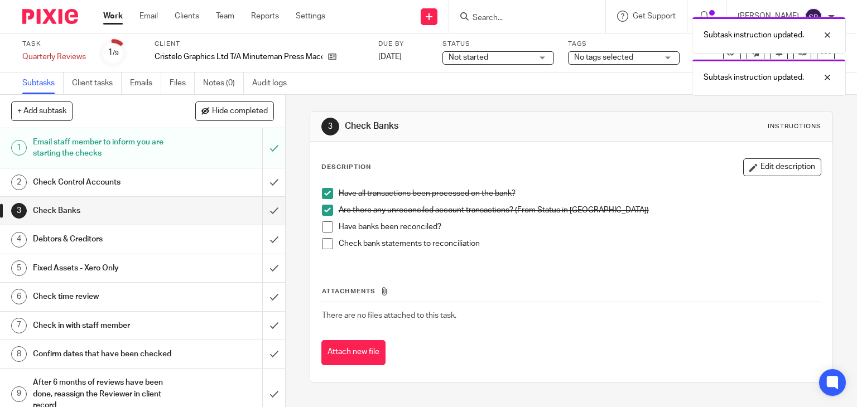
click at [755, 167] on button "Edit description" at bounding box center [782, 168] width 78 height 18
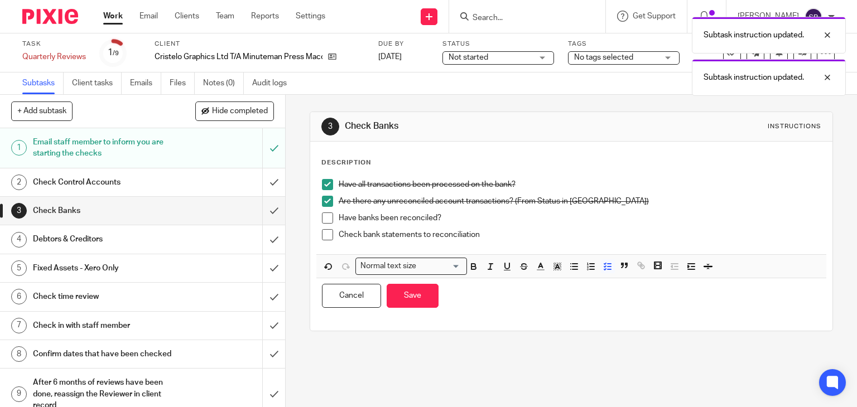
click at [493, 238] on p "Check bank statements to reconciliation" at bounding box center [580, 234] width 483 height 11
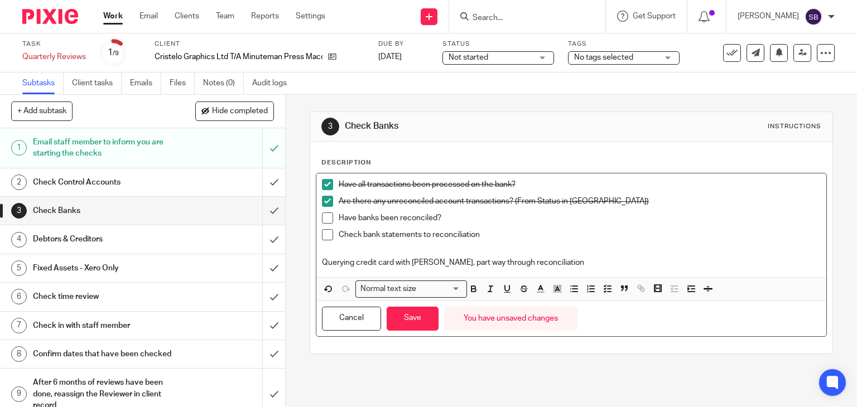
drag, startPoint x: 553, startPoint y: 258, endPoint x: 542, endPoint y: 258, distance: 10.6
click at [552, 257] on p "Querying credit card with [PERSON_NAME], part way through reconciliation" at bounding box center [572, 262] width 500 height 11
click at [460, 258] on p "Querying credit card with [PERSON_NAME], part way through reconciliation" at bounding box center [572, 262] width 500 height 11
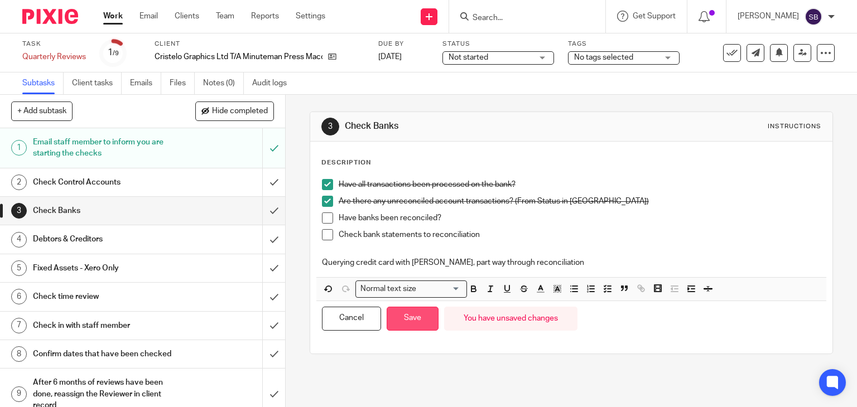
click at [427, 313] on button "Save" at bounding box center [413, 319] width 52 height 24
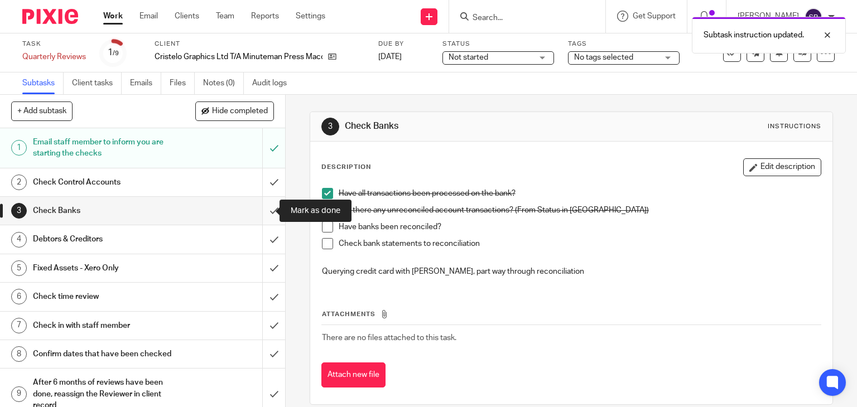
click at [260, 210] on input "submit" at bounding box center [142, 211] width 285 height 28
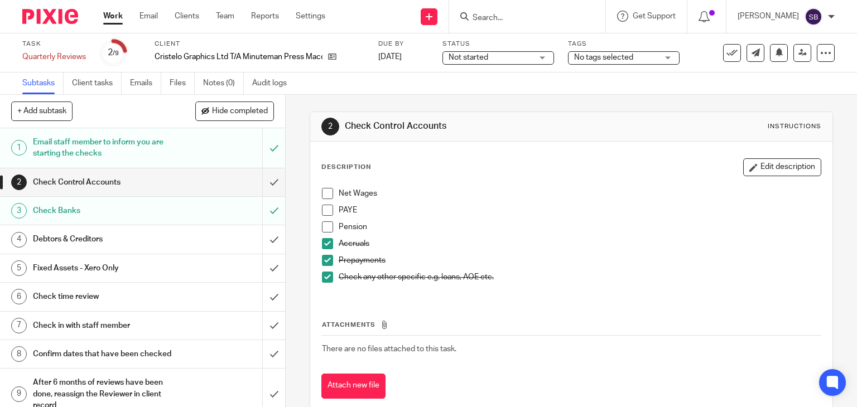
click at [119, 328] on h1 "Check in with staff member" at bounding box center [106, 326] width 146 height 17
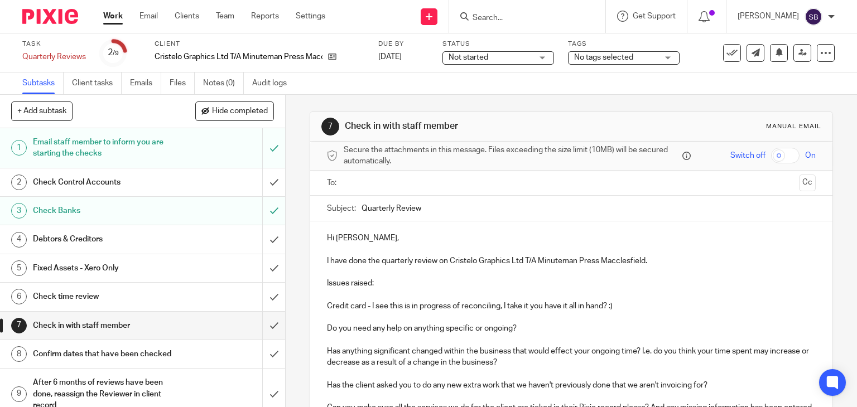
scroll to position [112, 0]
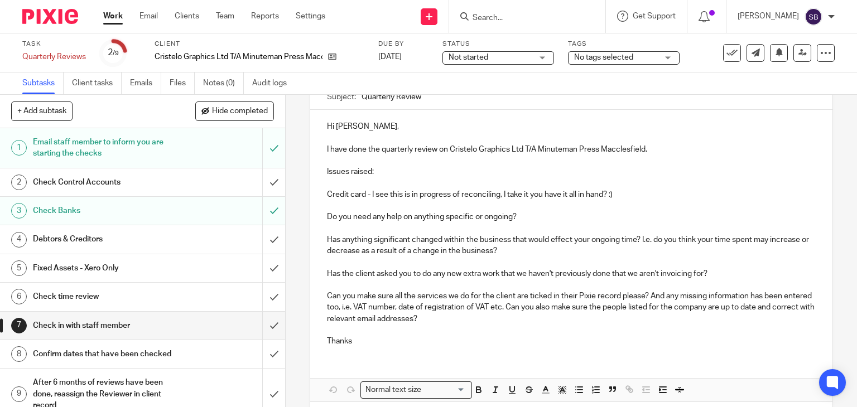
click at [625, 193] on p "Credit card - I see this is in progress of reconciling, I take it you have it a…" at bounding box center [571, 194] width 489 height 11
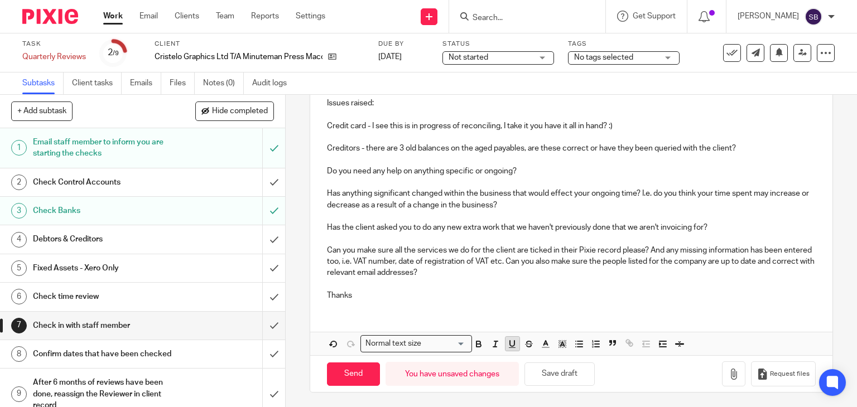
scroll to position [181, 0]
click at [551, 376] on button "Save draft" at bounding box center [560, 374] width 70 height 24
click at [574, 372] on button "Save draft" at bounding box center [560, 374] width 70 height 24
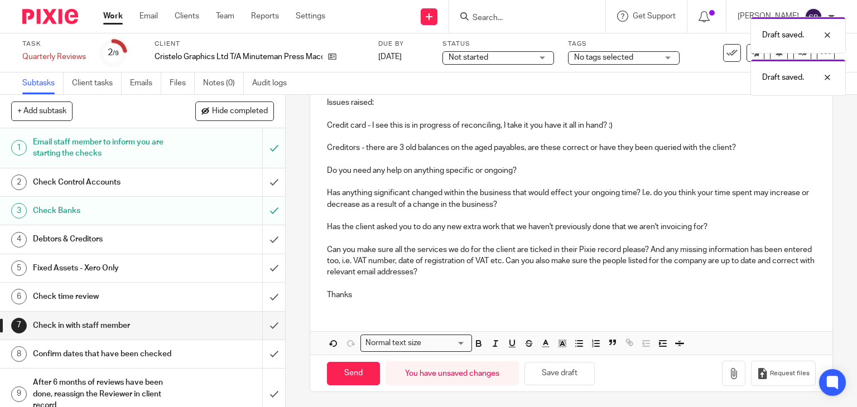
click at [87, 240] on h1 "Debtors & Creditors" at bounding box center [106, 239] width 146 height 17
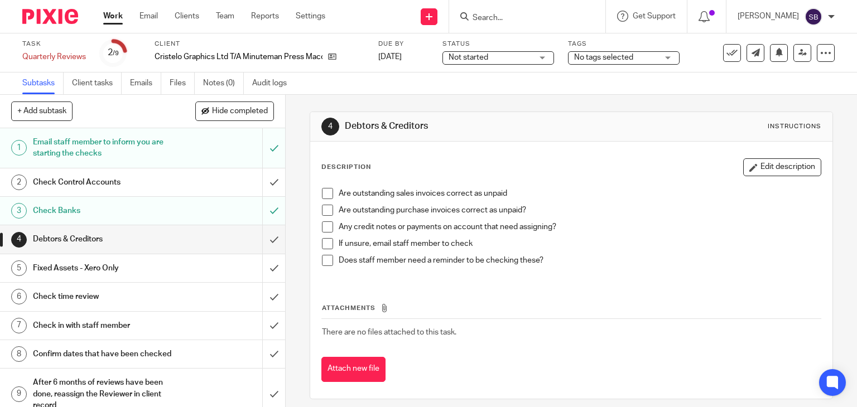
click at [324, 195] on span at bounding box center [327, 193] width 11 height 11
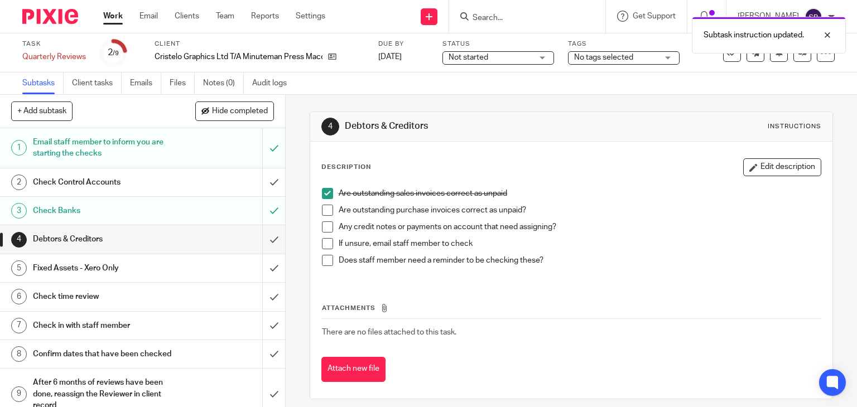
drag, startPoint x: 326, startPoint y: 209, endPoint x: 326, endPoint y: 215, distance: 6.1
click at [326, 210] on span at bounding box center [327, 210] width 11 height 11
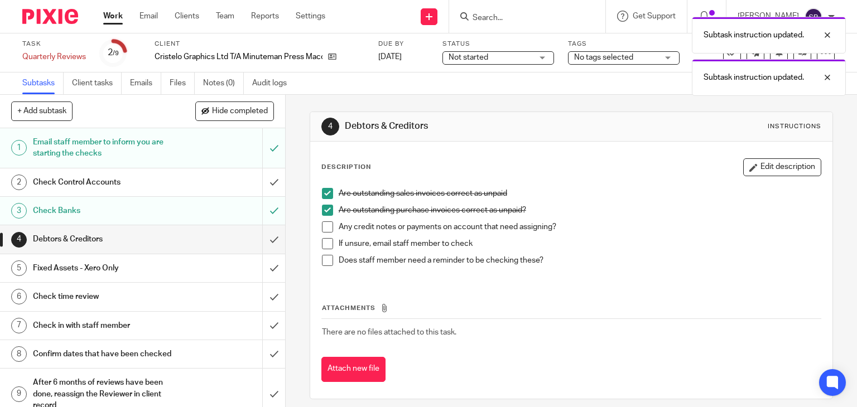
drag, startPoint x: 327, startPoint y: 228, endPoint x: 320, endPoint y: 239, distance: 13.5
click at [327, 228] on span at bounding box center [327, 227] width 11 height 11
click at [322, 244] on span at bounding box center [327, 243] width 11 height 11
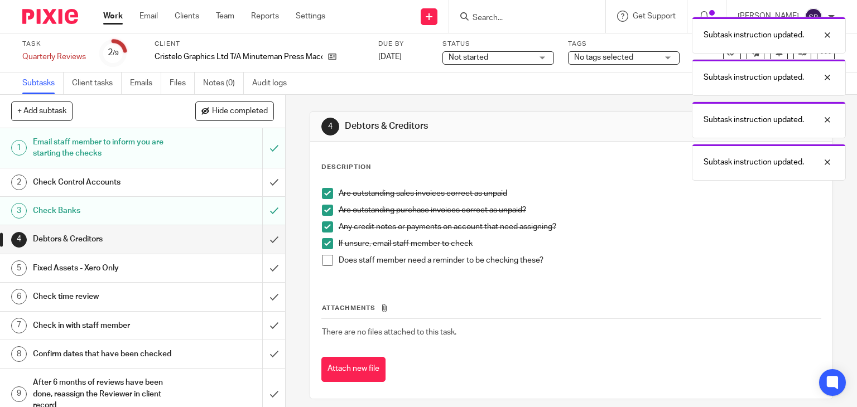
click at [322, 261] on span at bounding box center [327, 260] width 11 height 11
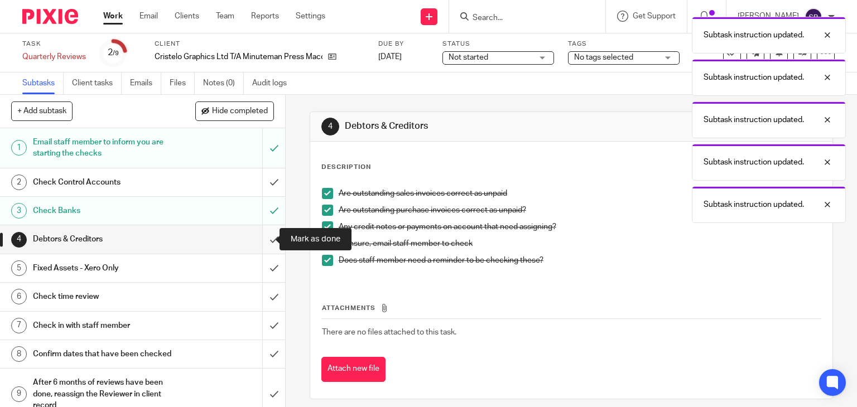
click at [263, 239] on input "submit" at bounding box center [142, 239] width 285 height 28
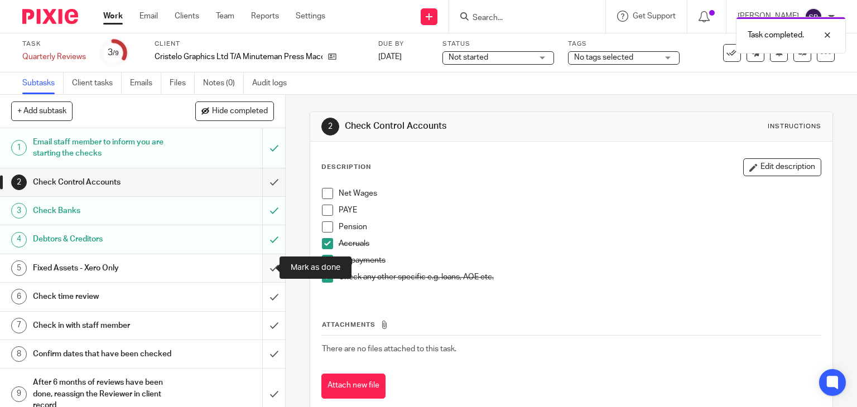
click at [262, 266] on input "submit" at bounding box center [142, 268] width 285 height 28
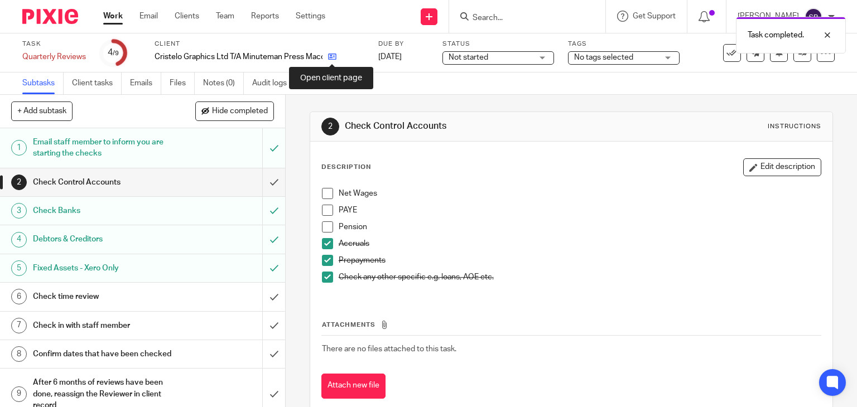
click at [334, 56] on icon at bounding box center [332, 56] width 8 height 8
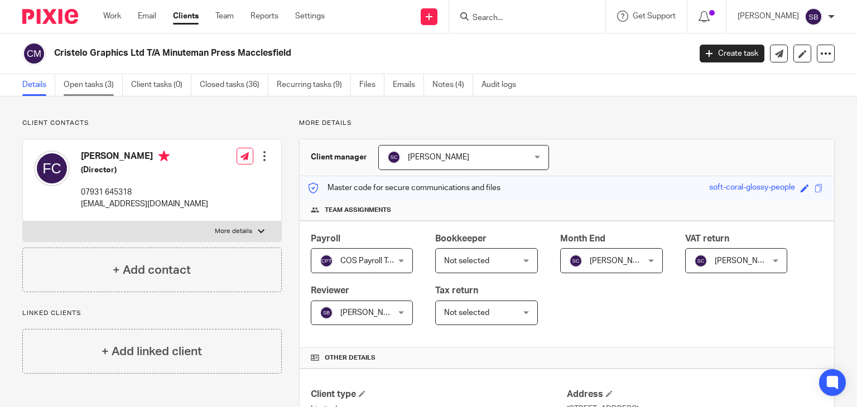
click at [84, 88] on link "Open tasks (3)" at bounding box center [93, 85] width 59 height 22
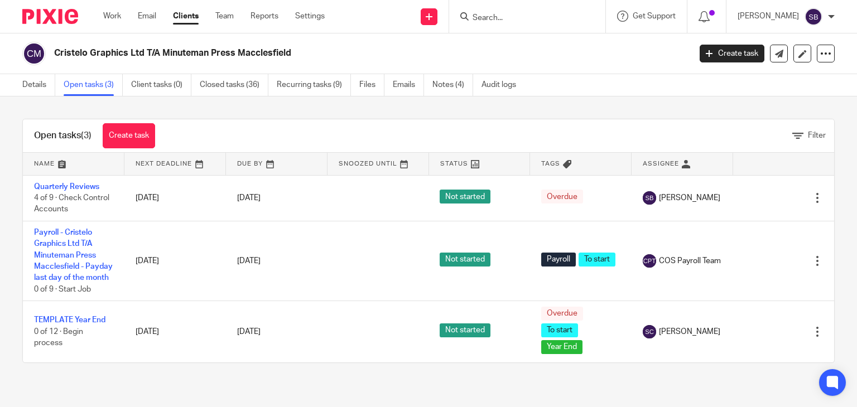
click at [236, 98] on div "Open tasks (3) Create task Filter Name Next Deadline Due By Snoozed Until Statu…" at bounding box center [428, 241] width 857 height 289
click at [232, 87] on link "Closed tasks (36)" at bounding box center [234, 85] width 69 height 22
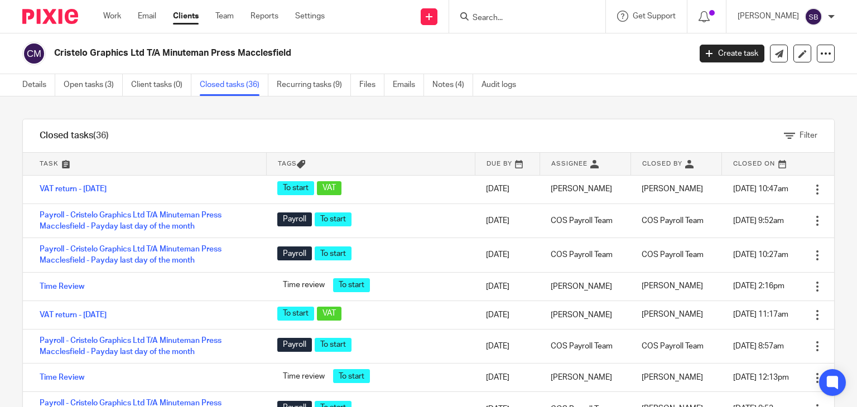
click at [56, 160] on link at bounding box center [144, 164] width 243 height 22
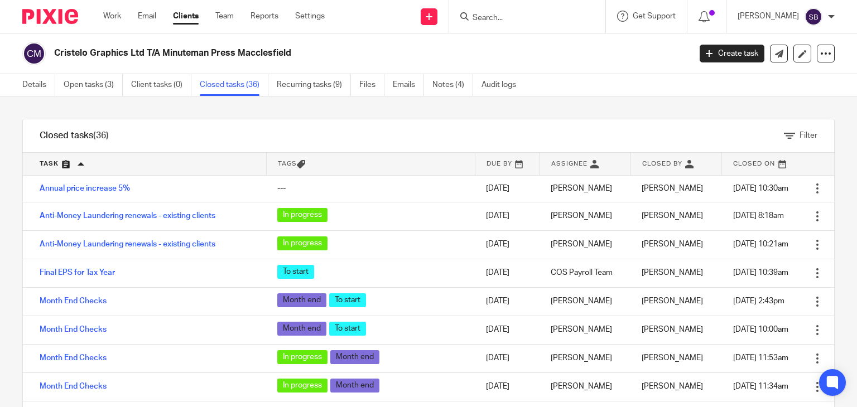
click at [56, 164] on link at bounding box center [144, 164] width 243 height 22
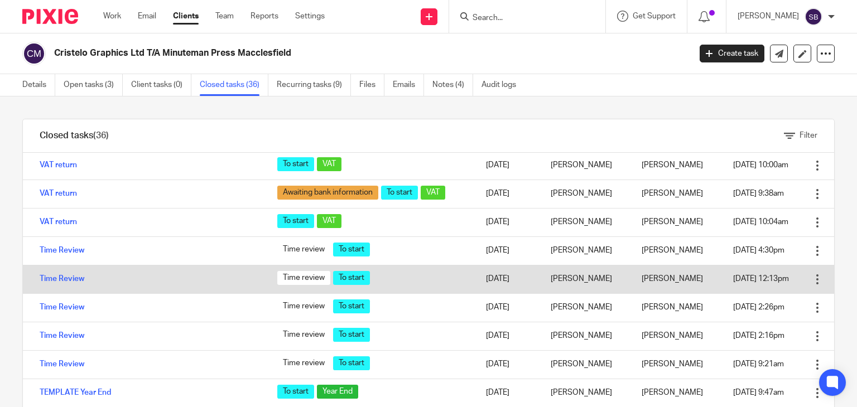
scroll to position [279, 0]
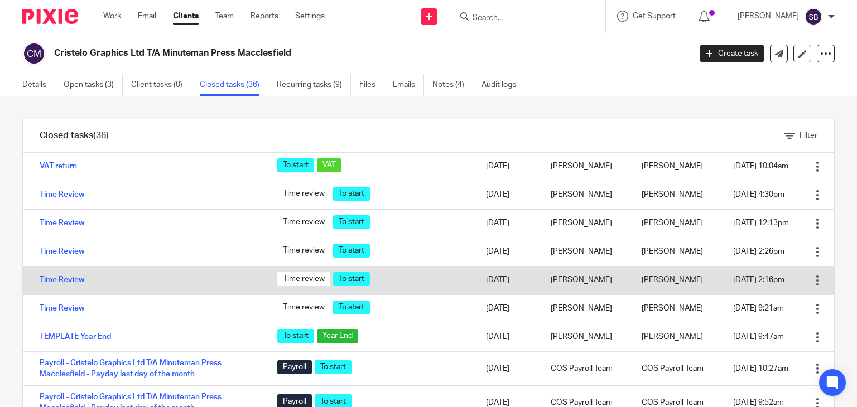
click at [64, 278] on link "Time Review" at bounding box center [62, 280] width 45 height 8
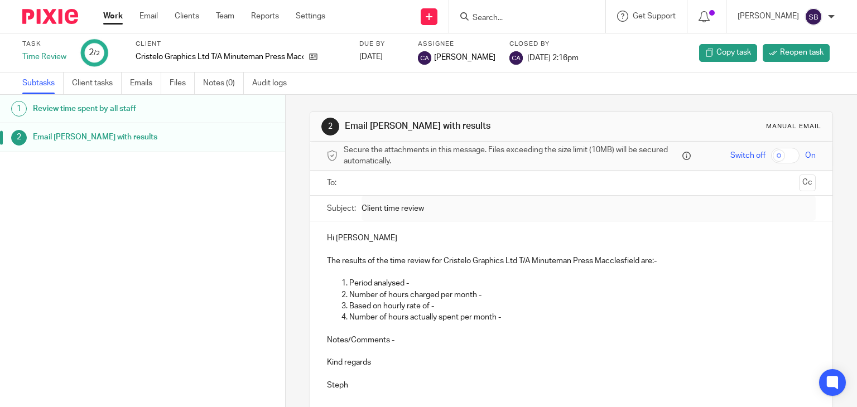
click at [122, 17] on link "Work" at bounding box center [113, 16] width 20 height 11
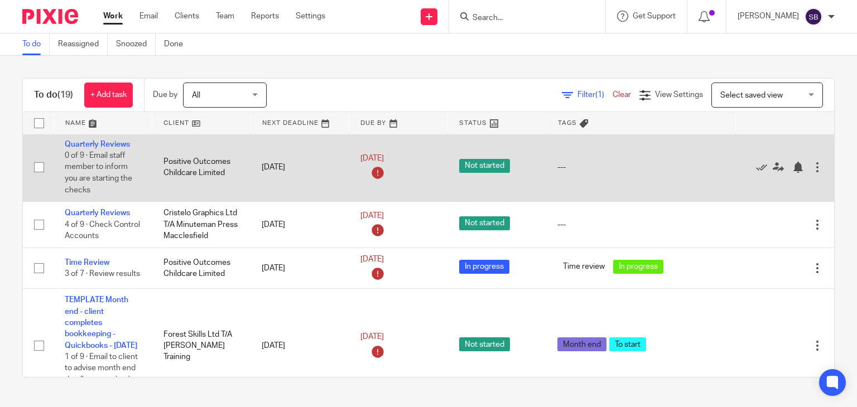
scroll to position [446, 0]
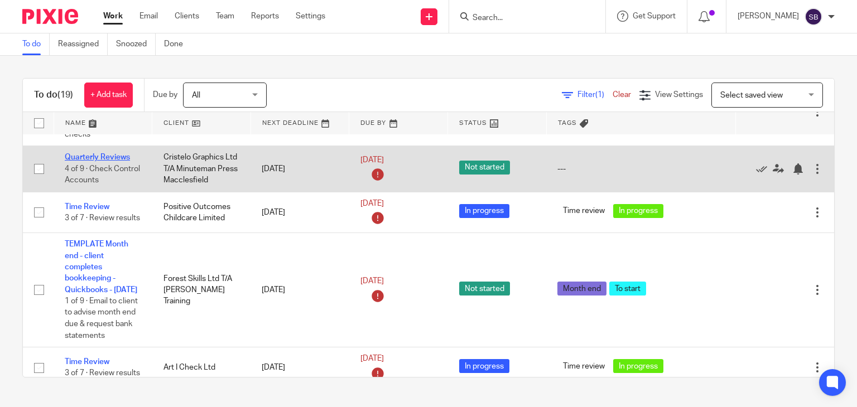
click at [108, 161] on link "Quarterly Reviews" at bounding box center [97, 157] width 65 height 8
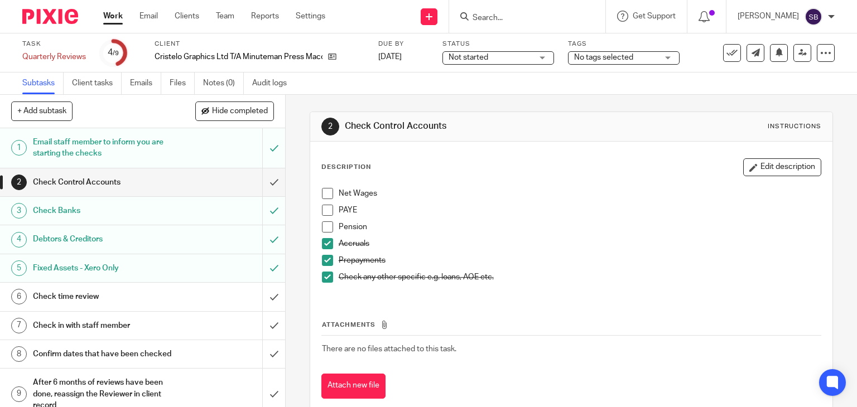
click at [235, 297] on div "Check time review" at bounding box center [142, 297] width 218 height 17
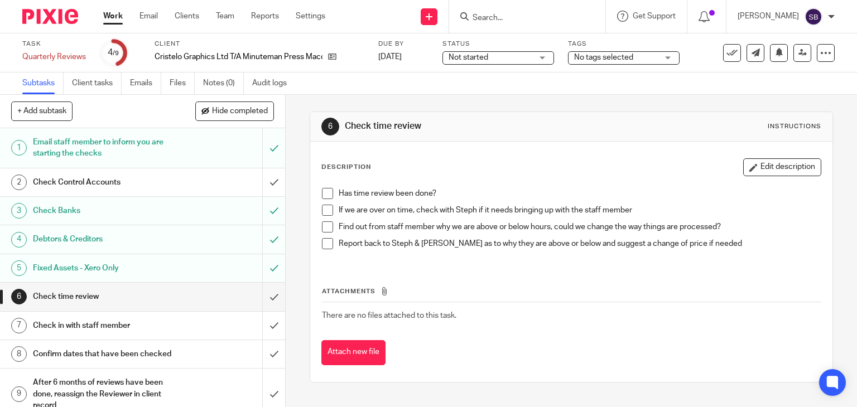
click at [323, 191] on span at bounding box center [327, 193] width 11 height 11
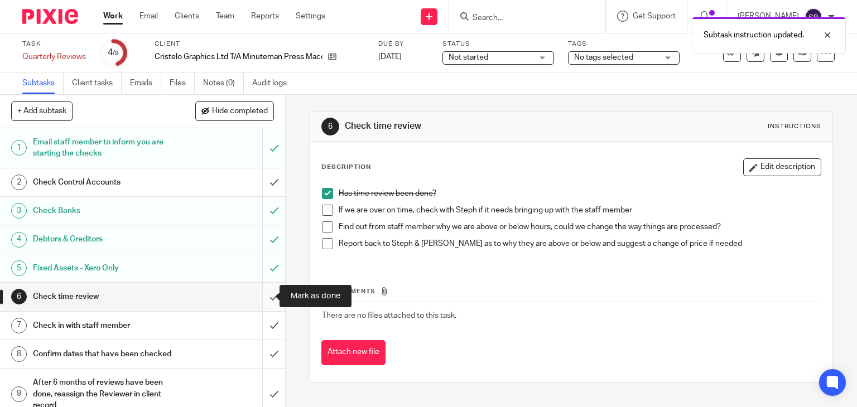
click at [265, 297] on input "submit" at bounding box center [142, 297] width 285 height 28
